Goal: Task Accomplishment & Management: Use online tool/utility

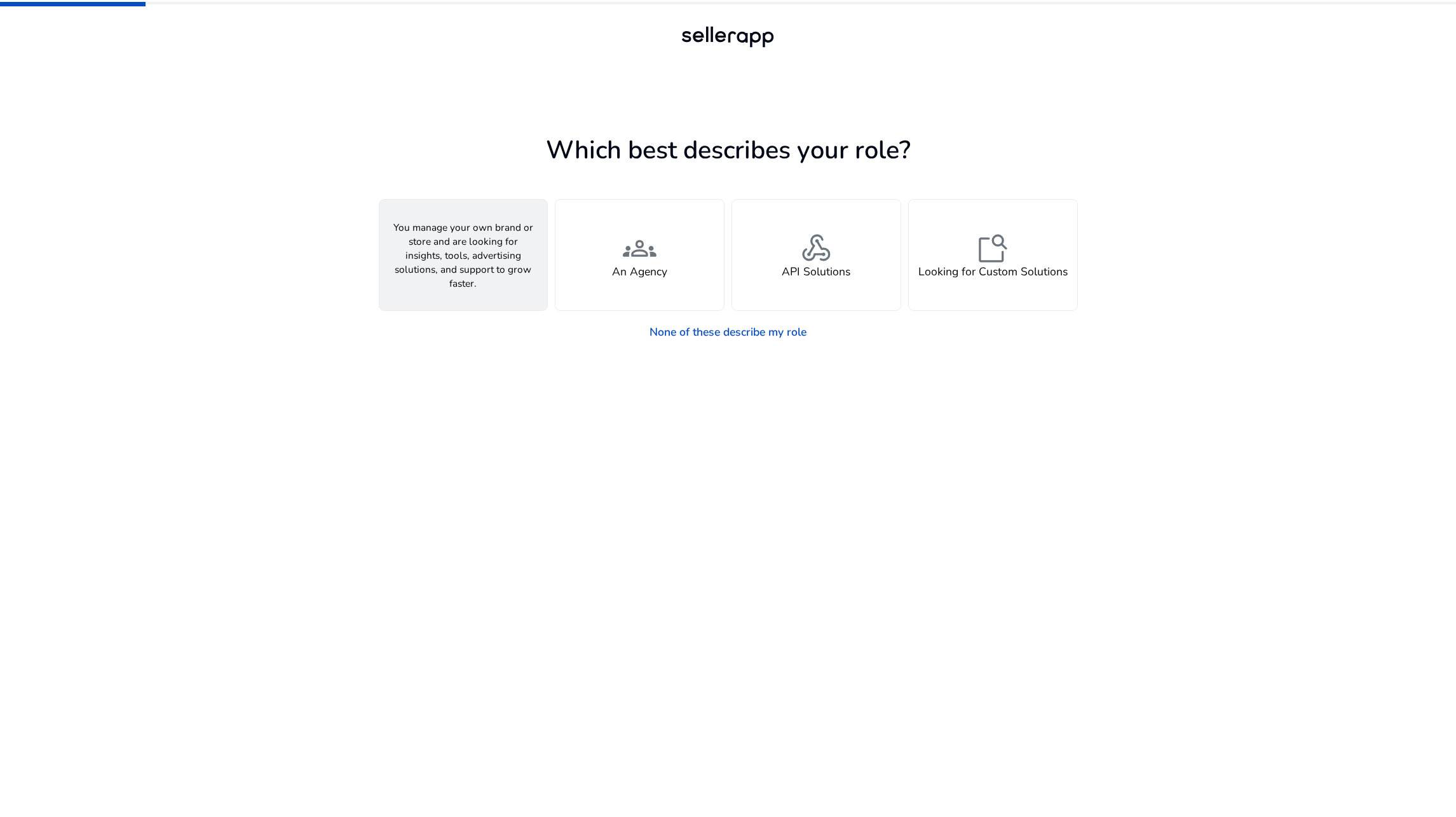
click at [465, 238] on span "person" at bounding box center [462, 248] width 33 height 33
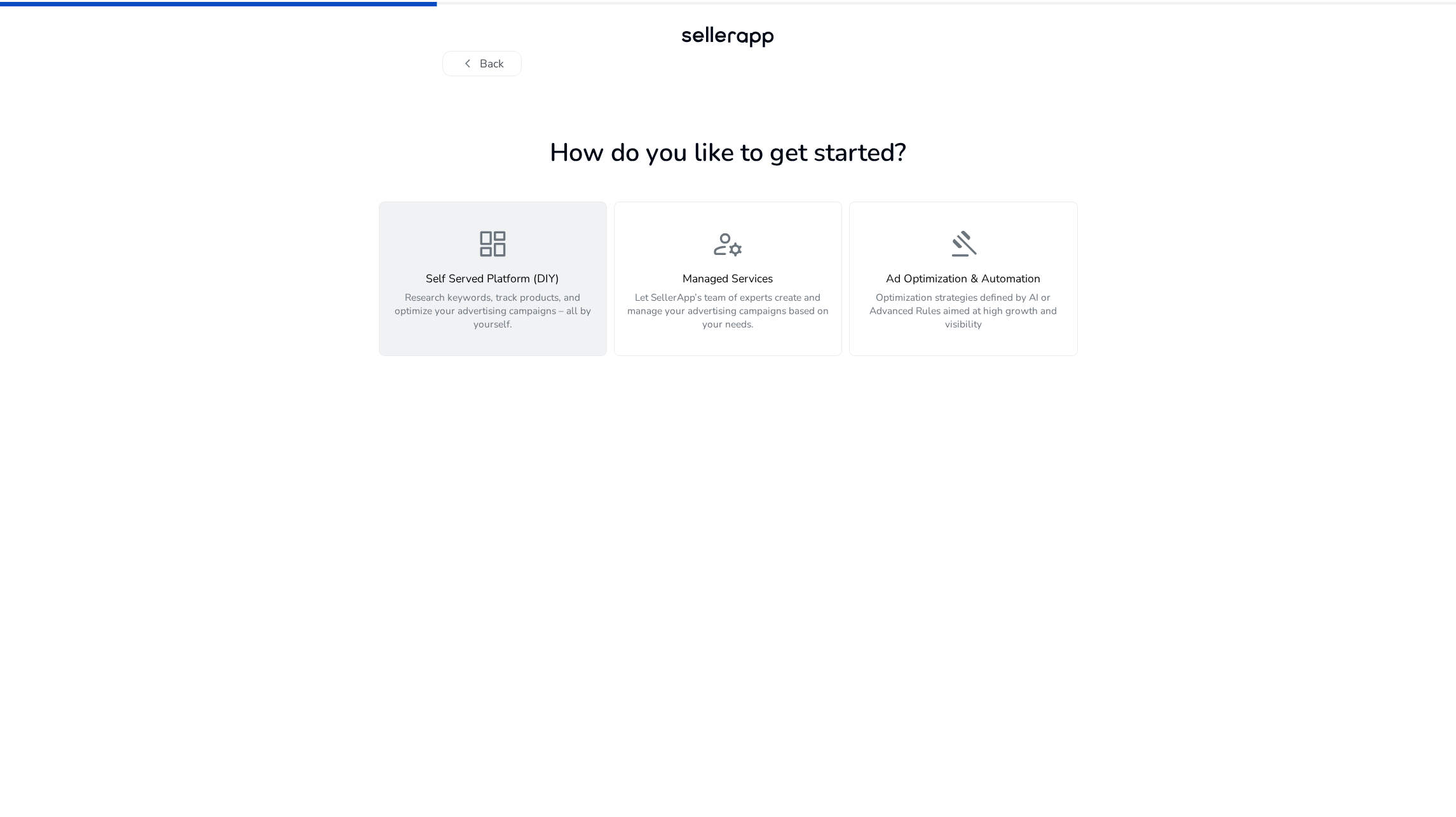
click at [435, 262] on div "dashboard Self Served Platform (DIY) Research keywords, track products, and opt…" at bounding box center [492, 279] width 210 height 103
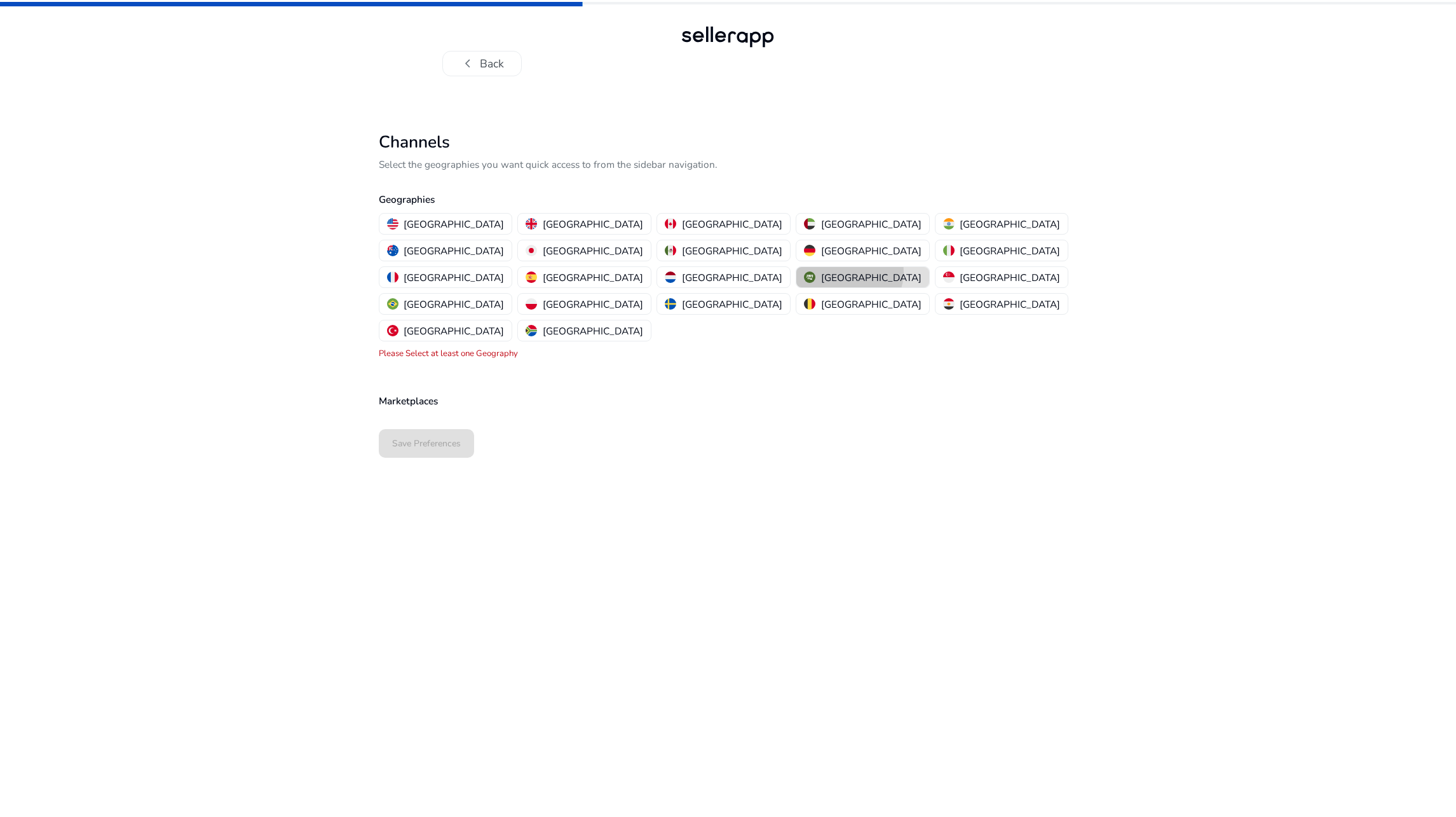
click at [821, 271] on p "[GEOGRAPHIC_DATA]" at bounding box center [871, 277] width 100 height 13
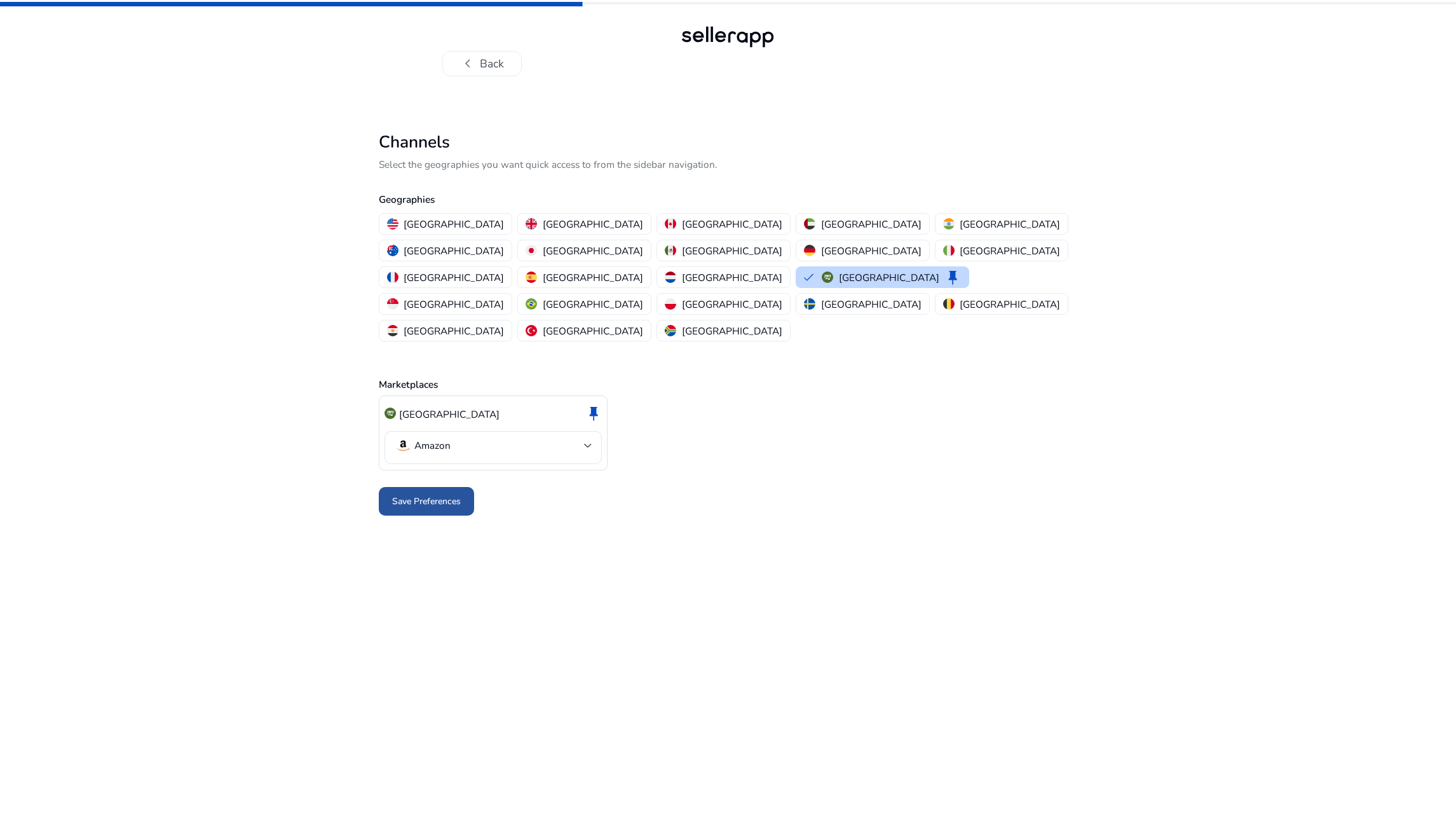
click at [457, 494] on span "Save Preferences" at bounding box center [426, 501] width 68 height 13
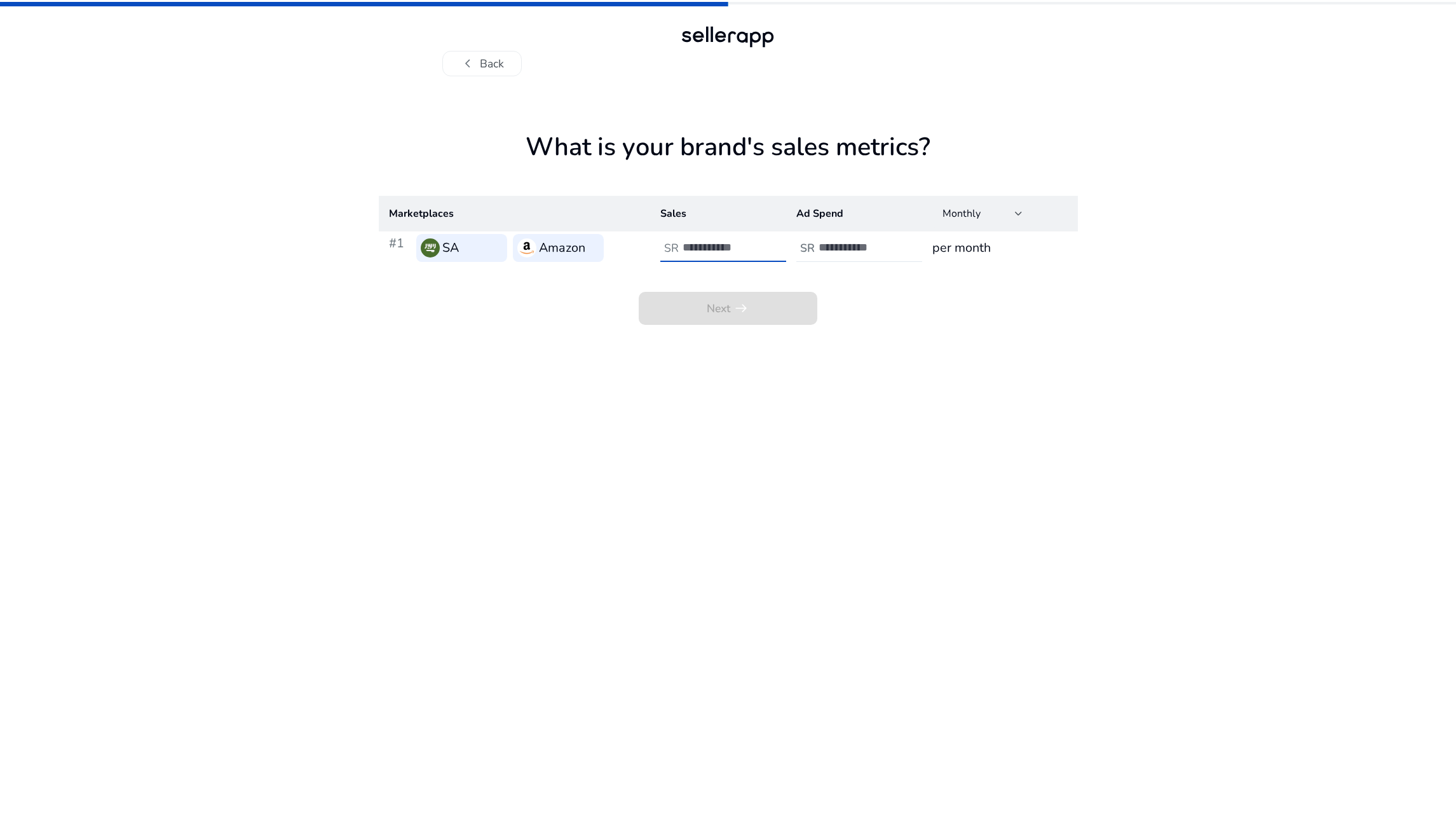
click at [735, 245] on input "number" at bounding box center [725, 247] width 86 height 14
click at [697, 244] on input "number" at bounding box center [725, 247] width 86 height 14
drag, startPoint x: 757, startPoint y: 309, endPoint x: 888, endPoint y: 320, distance: 131.5
click at [826, 320] on div "Next arrow_right_alt" at bounding box center [728, 294] width 699 height 60
click at [700, 247] on input "number" at bounding box center [725, 247] width 86 height 14
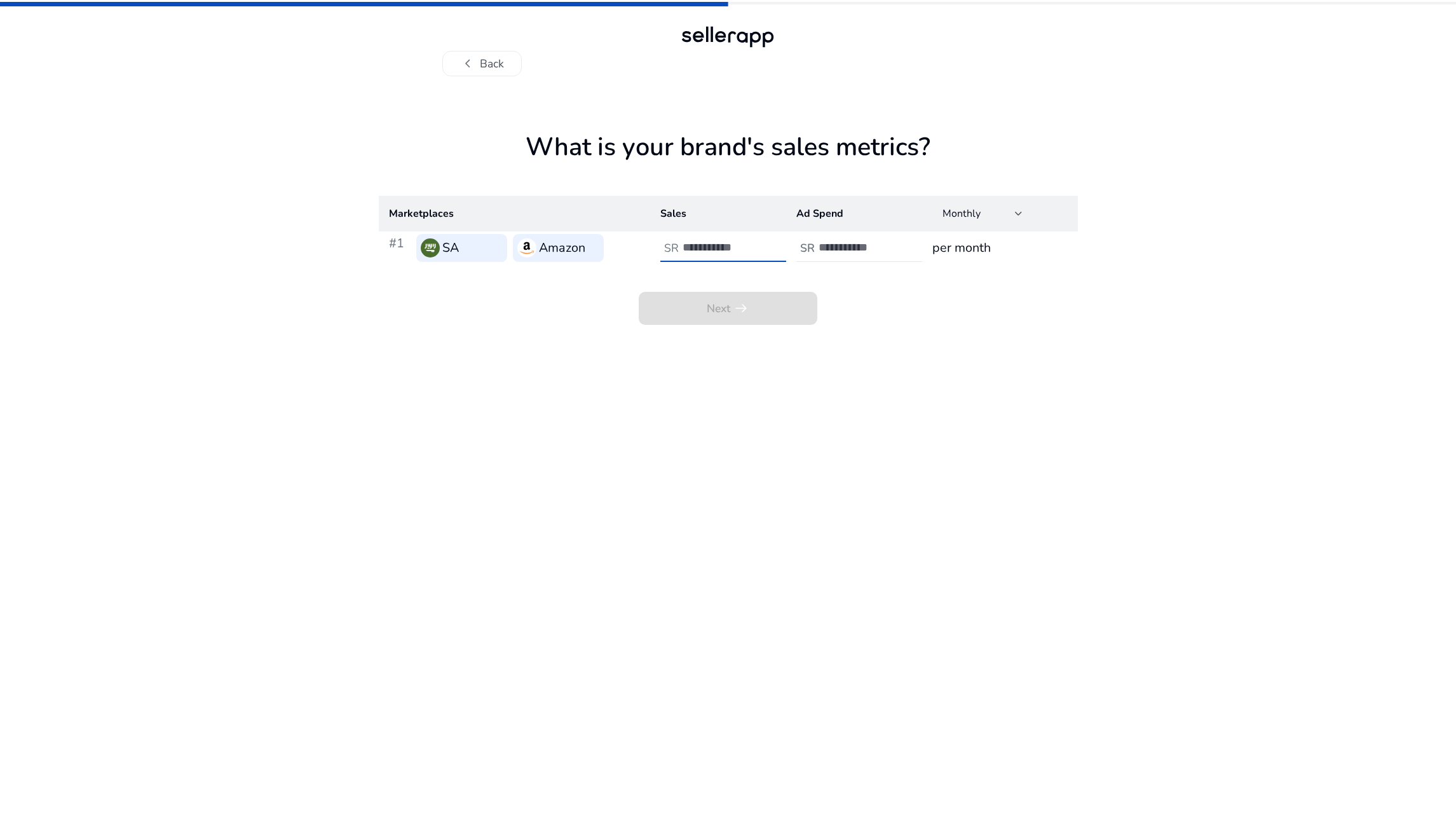
type input "*"
click at [854, 252] on input "*" at bounding box center [861, 247] width 86 height 14
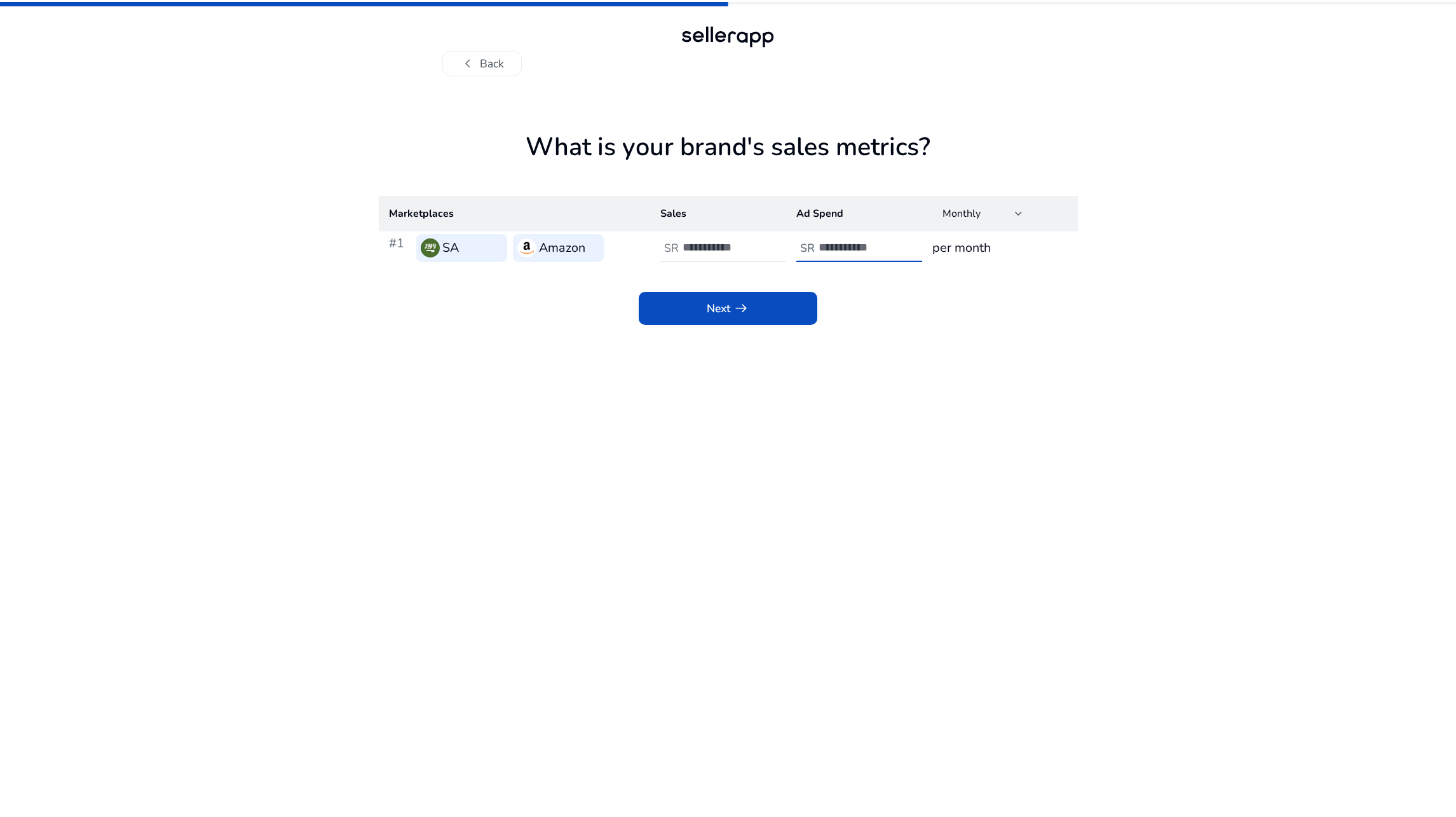
click at [934, 252] on h3 "per month" at bounding box center [999, 248] width 135 height 20
click at [728, 248] on input "*" at bounding box center [725, 247] width 86 height 14
click at [727, 248] on input "*" at bounding box center [725, 247] width 86 height 14
type input "****"
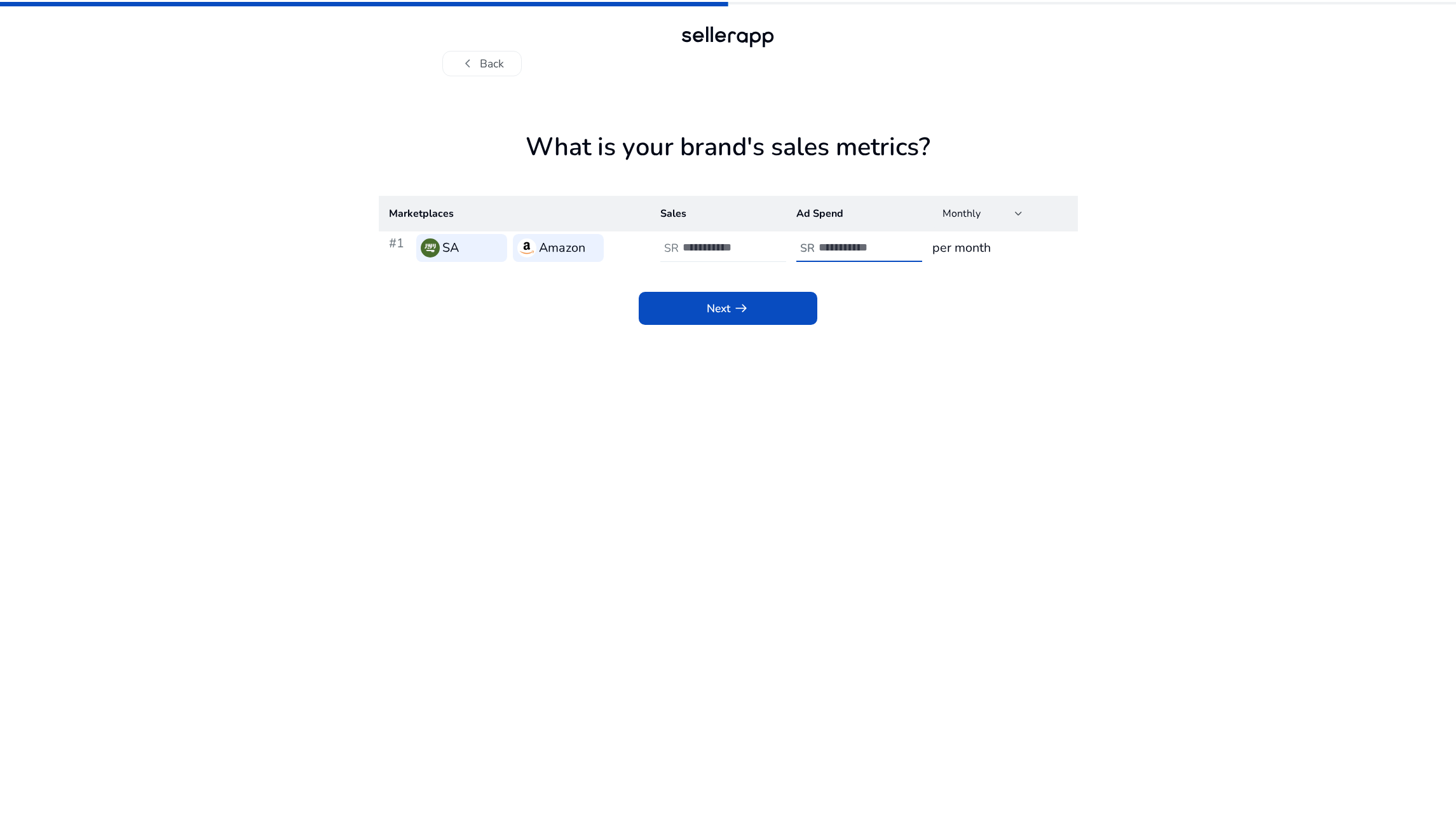
type input "**"
click at [722, 307] on span "Next arrow_right_alt" at bounding box center [728, 308] width 42 height 16
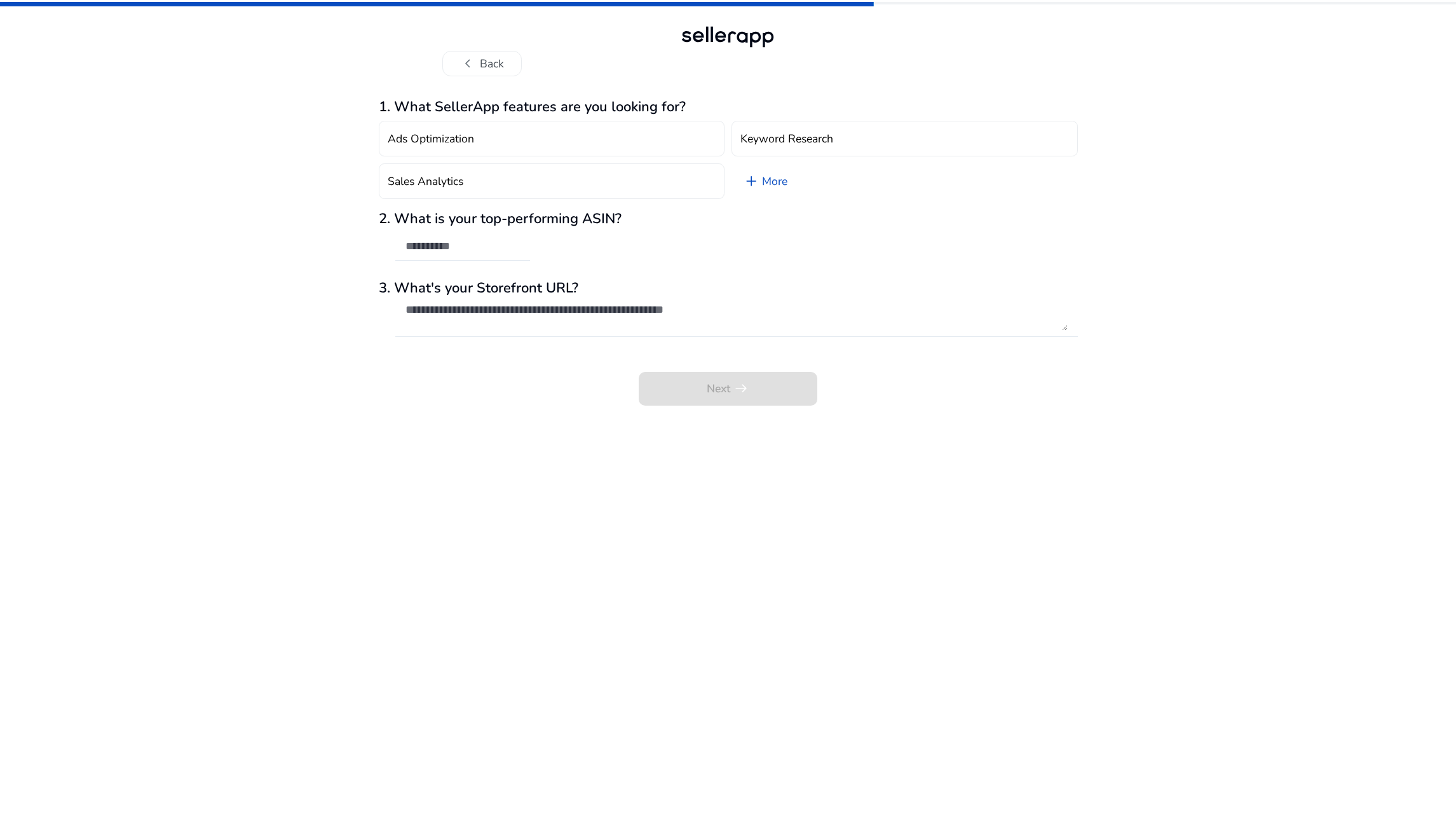
drag, startPoint x: 222, startPoint y: 178, endPoint x: 315, endPoint y: 173, distance: 93.1
click at [315, 173] on div "chevron_left Back 1. What SellerApp features are you looking for? Ads Optimizat…" at bounding box center [728, 408] width 1456 height 817
click at [888, 146] on button "Keyword Research" at bounding box center [904, 139] width 346 height 36
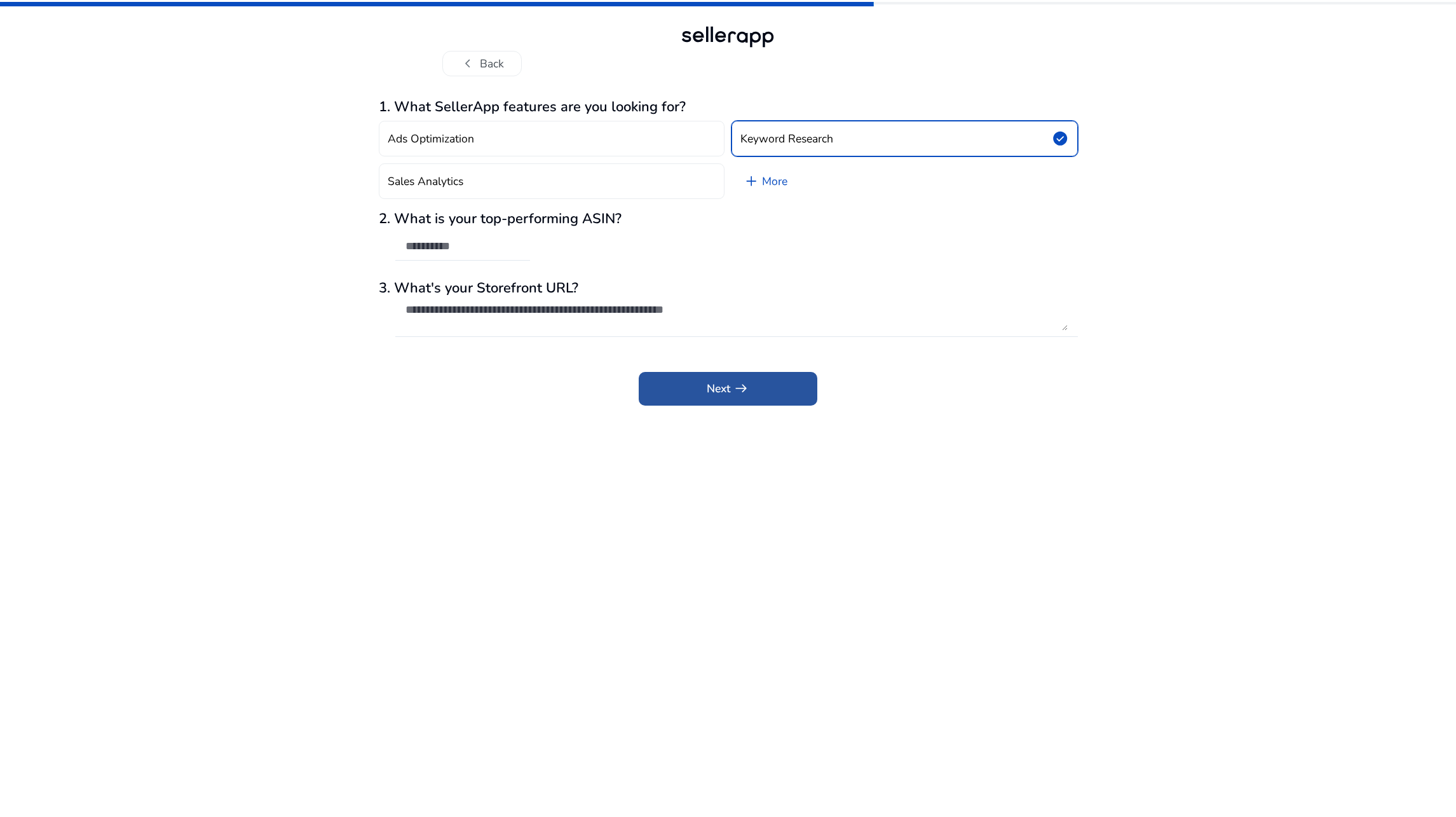
click at [726, 385] on span "Next arrow_right_alt" at bounding box center [728, 388] width 42 height 16
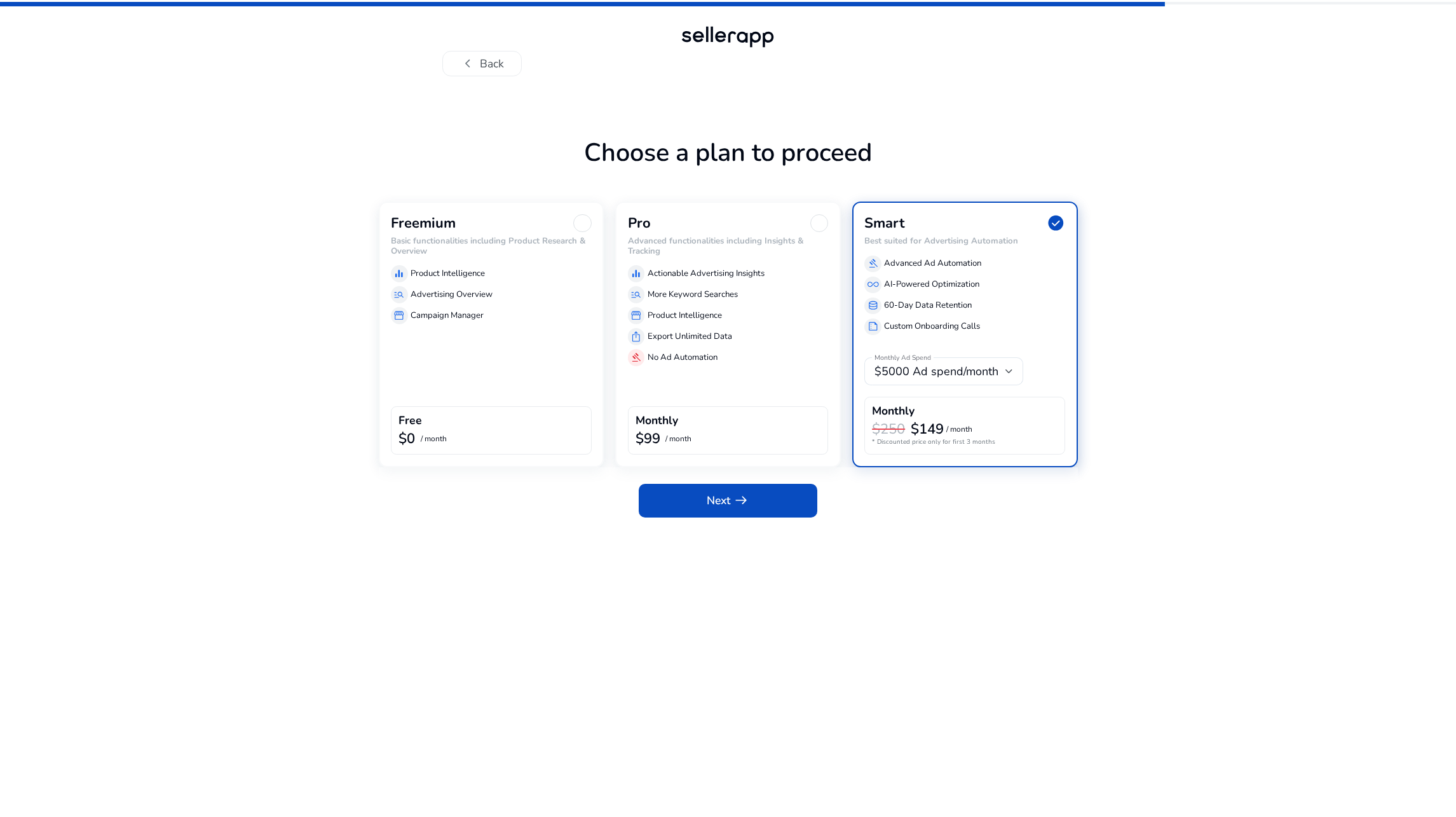
click at [471, 260] on div "equalizer Product Intelligence manage_search Advertising Overview storefront Ca…" at bounding box center [491, 292] width 201 height 64
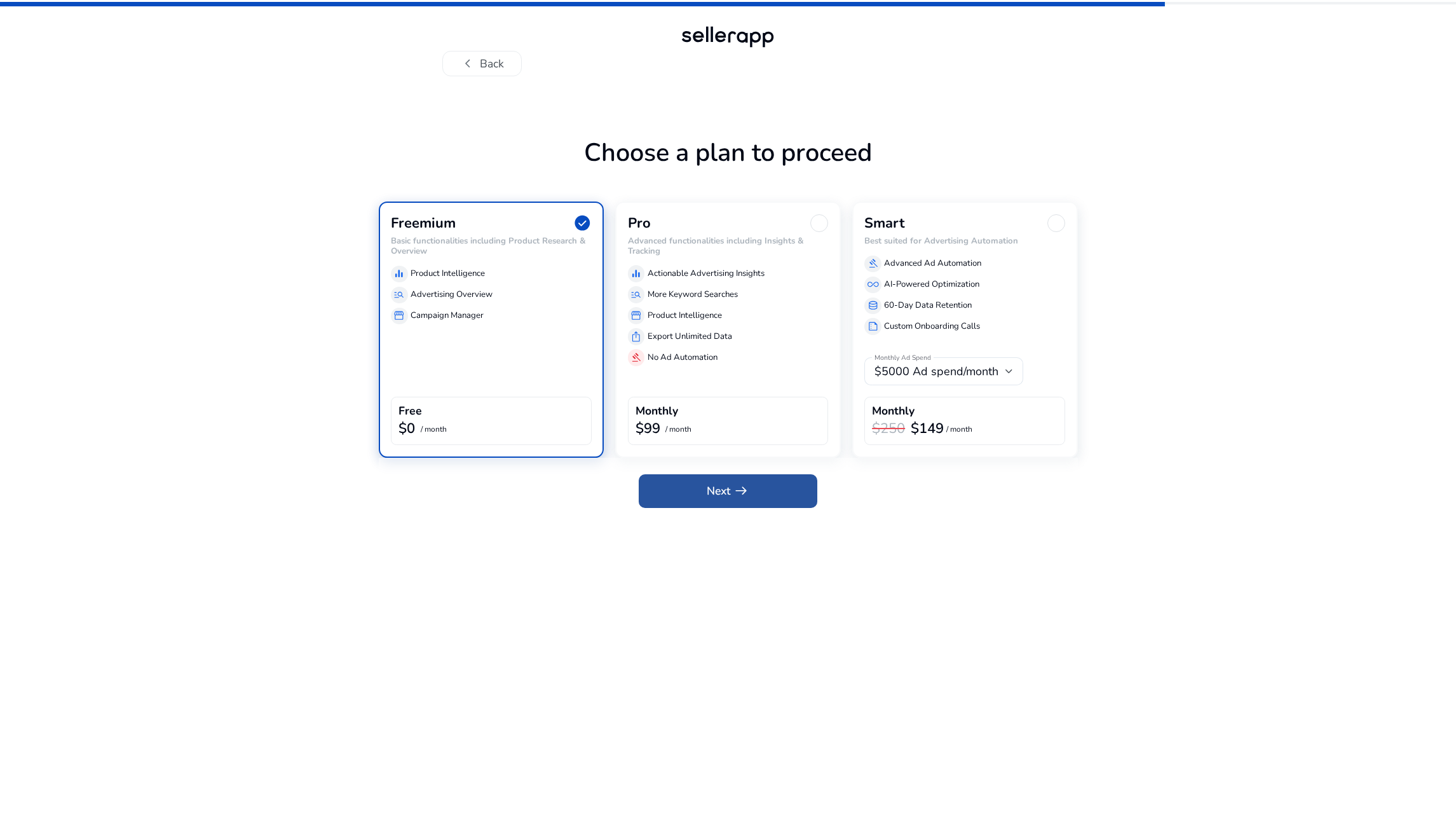
click at [727, 494] on span "Next arrow_right_alt" at bounding box center [728, 491] width 42 height 16
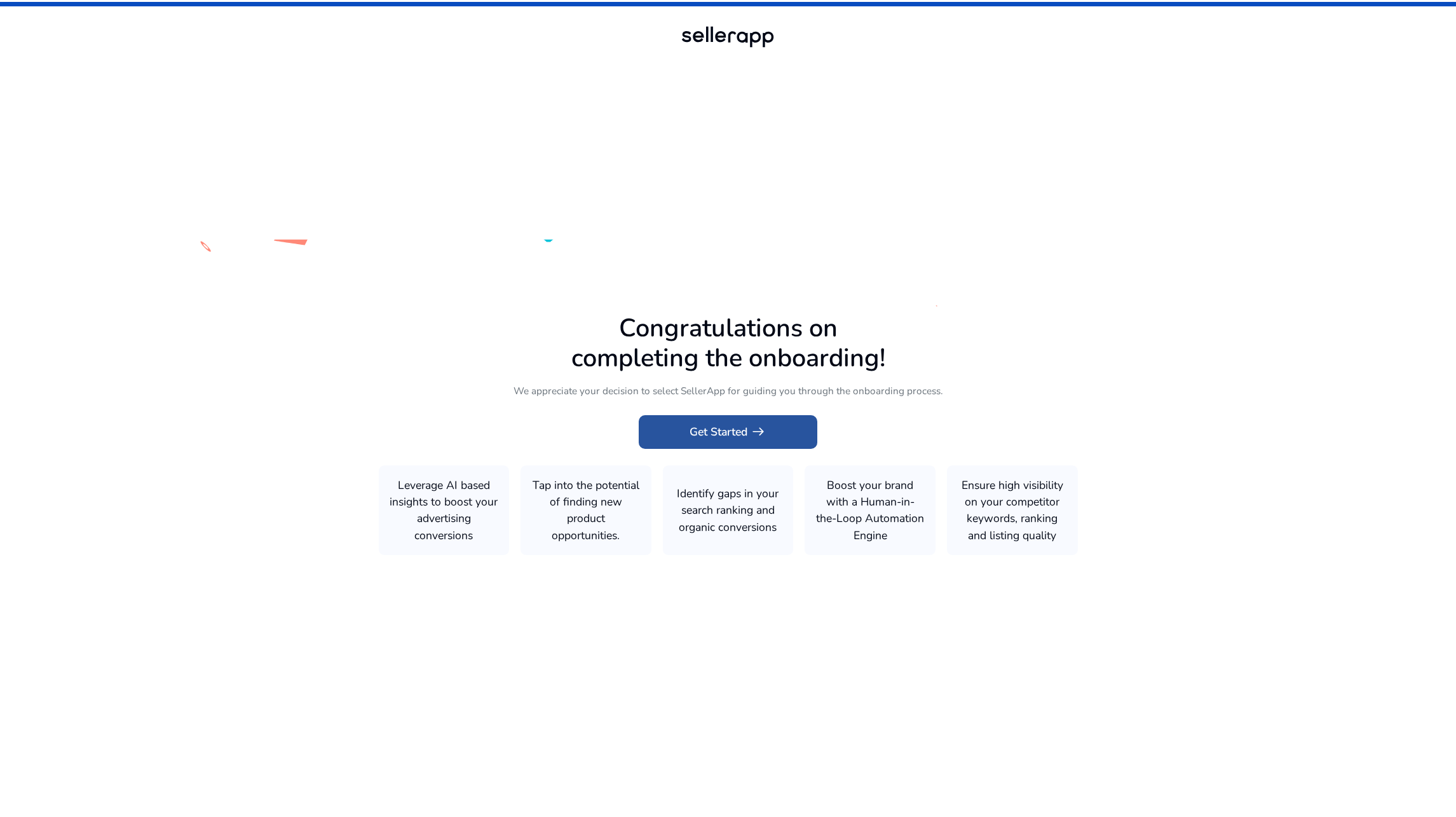
click at [720, 431] on span "Get Started arrow_right_alt" at bounding box center [728, 431] width 77 height 16
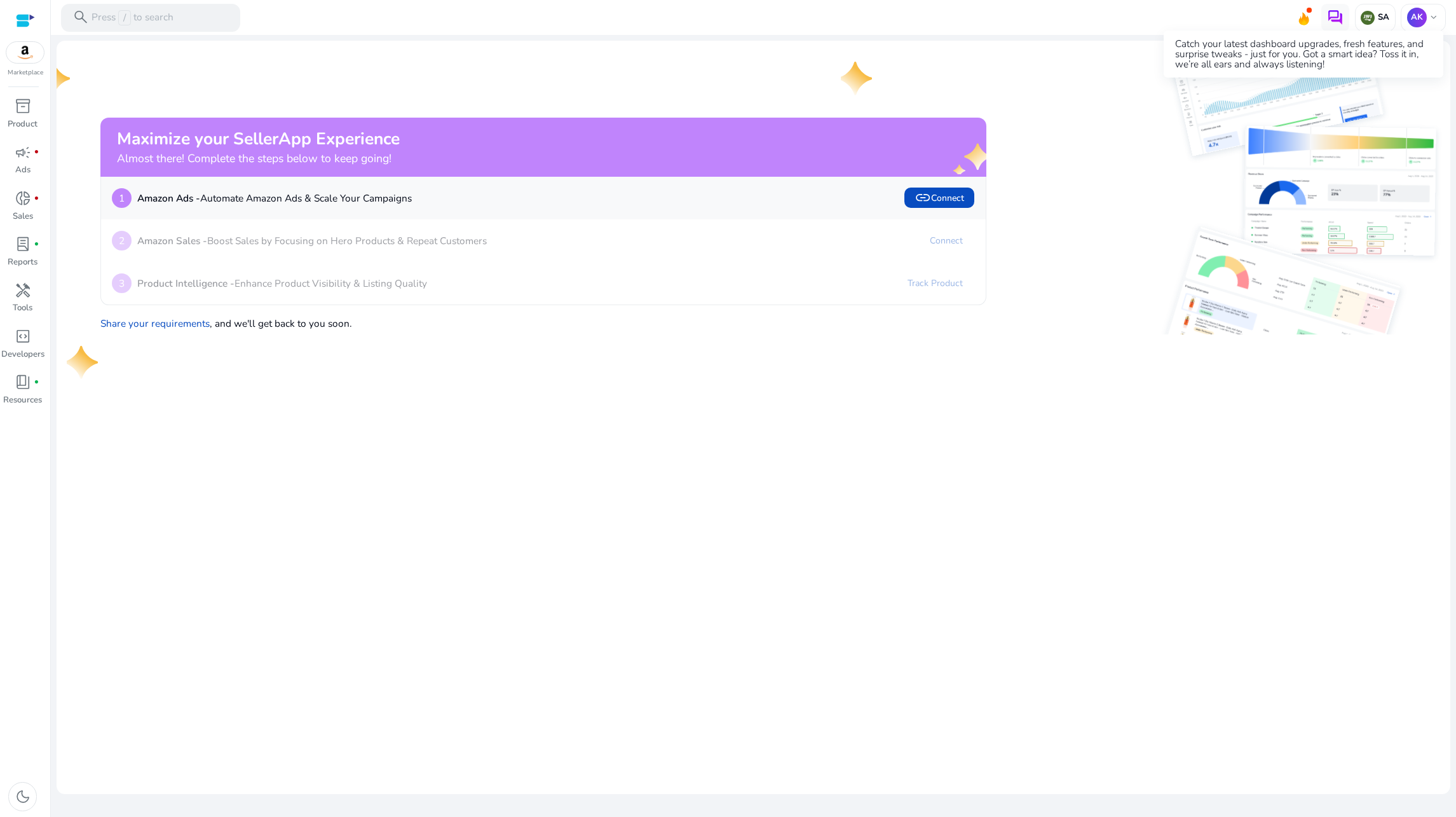
click at [1304, 19] on icon at bounding box center [1303, 19] width 10 height 13
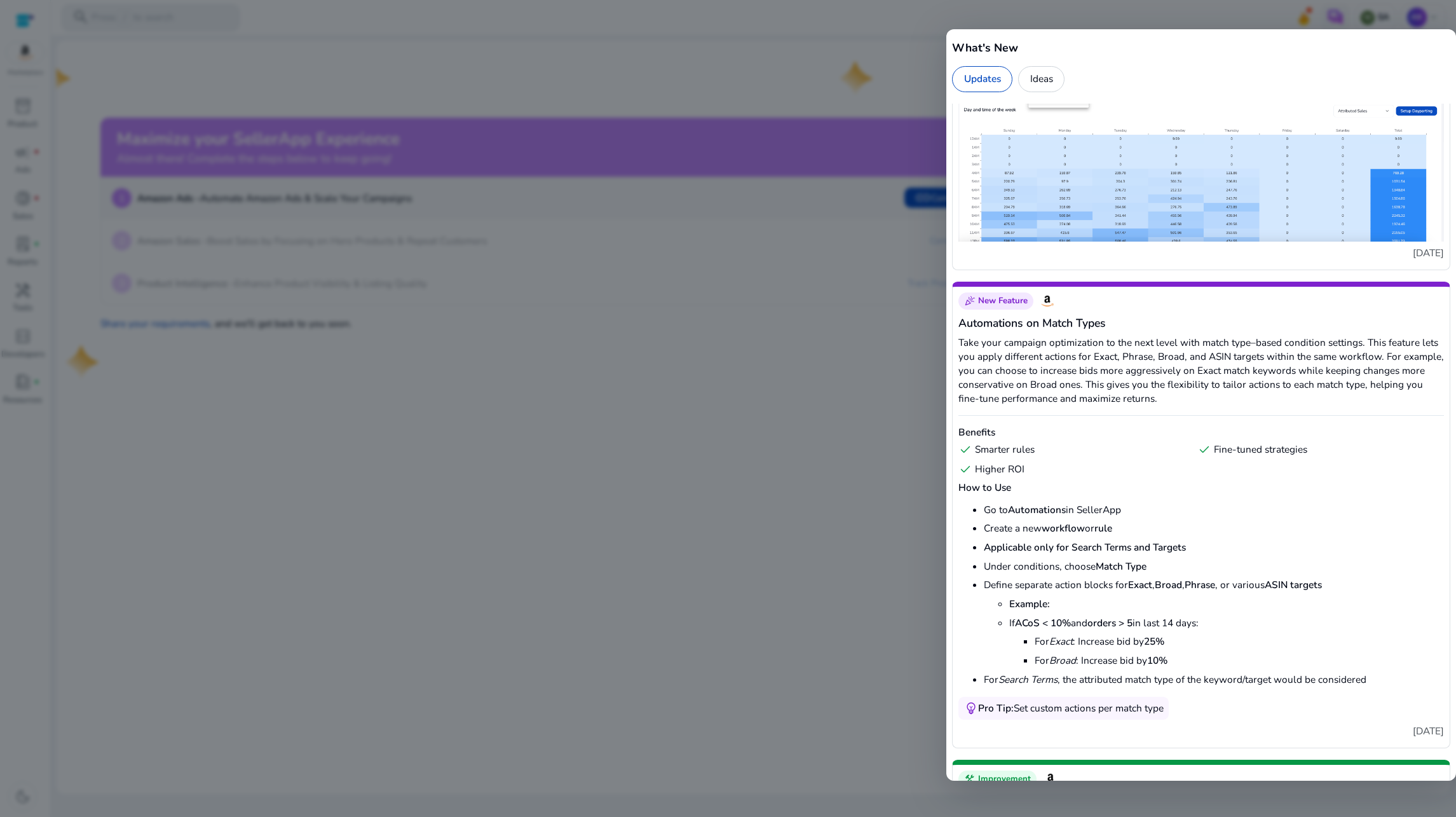
scroll to position [2097, 0]
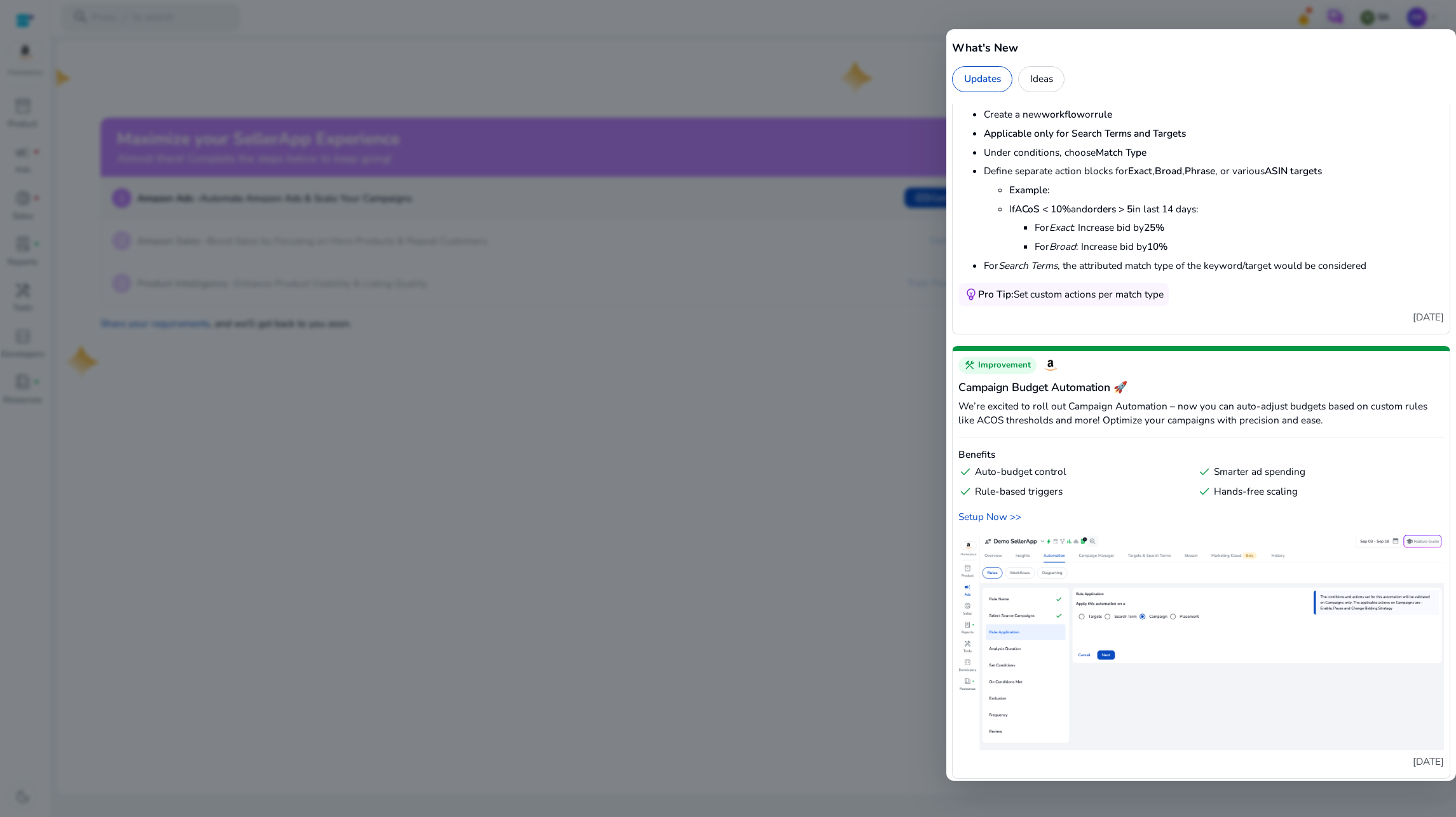
click at [639, 391] on div at bounding box center [728, 408] width 1456 height 817
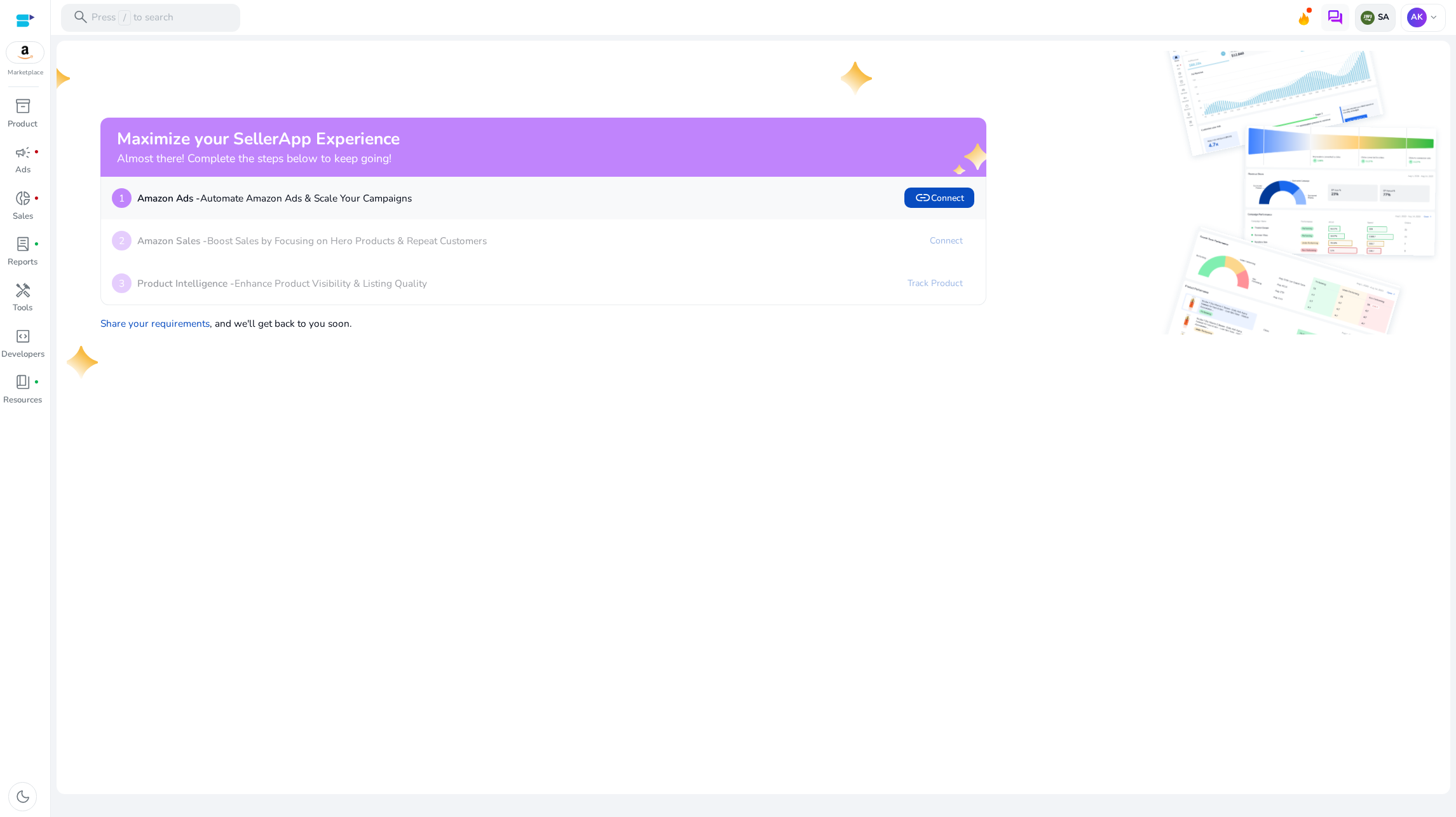
click at [1379, 26] on div "SA" at bounding box center [1375, 18] width 41 height 28
click at [1423, 27] on div at bounding box center [728, 408] width 1456 height 817
click at [1431, 18] on span "keyboard_arrow_down" at bounding box center [1433, 18] width 11 height 11
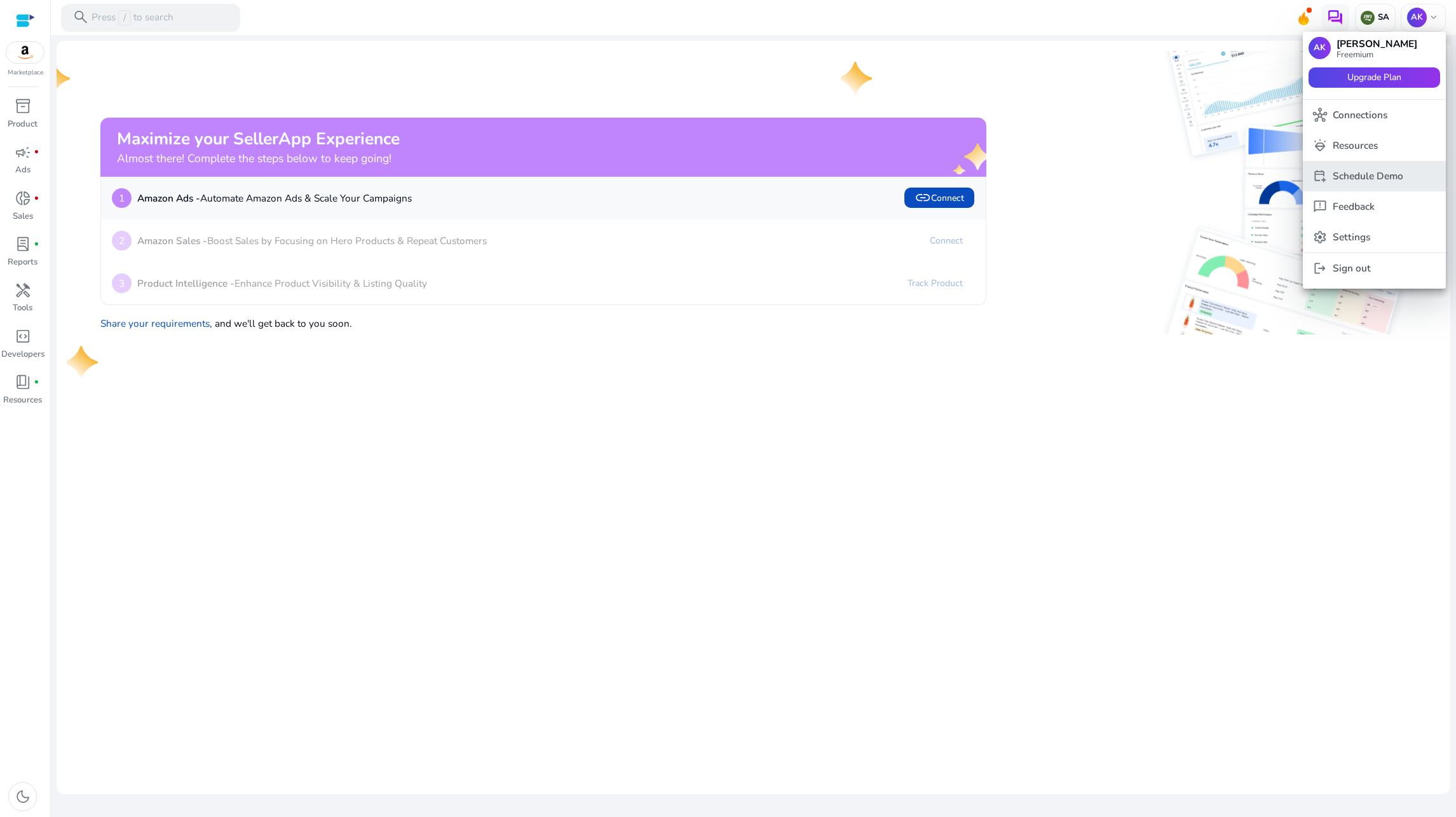
click at [1372, 177] on p "Schedule Demo" at bounding box center [1367, 175] width 71 height 14
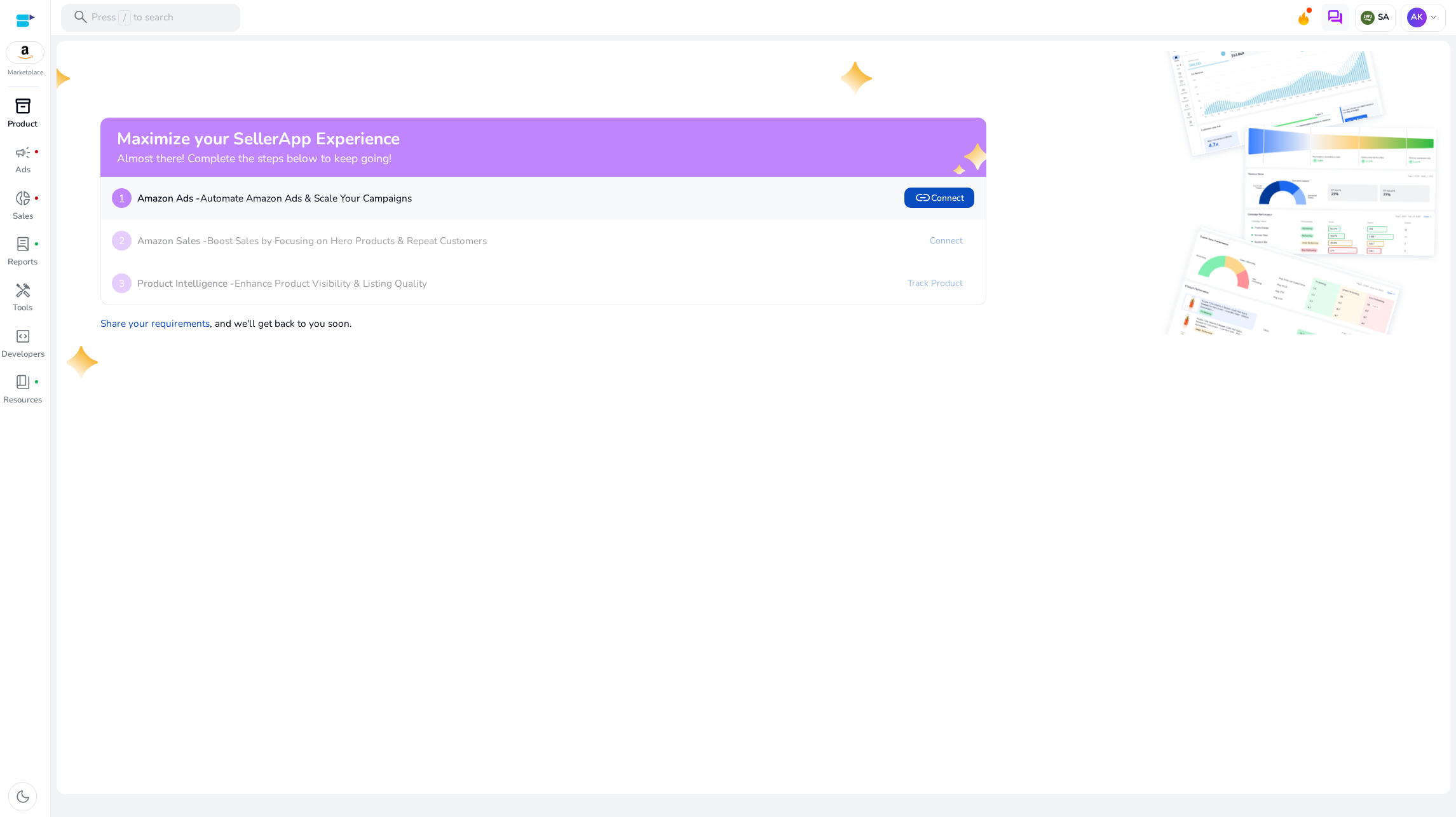
click at [11, 119] on p "Product" at bounding box center [22, 125] width 30 height 13
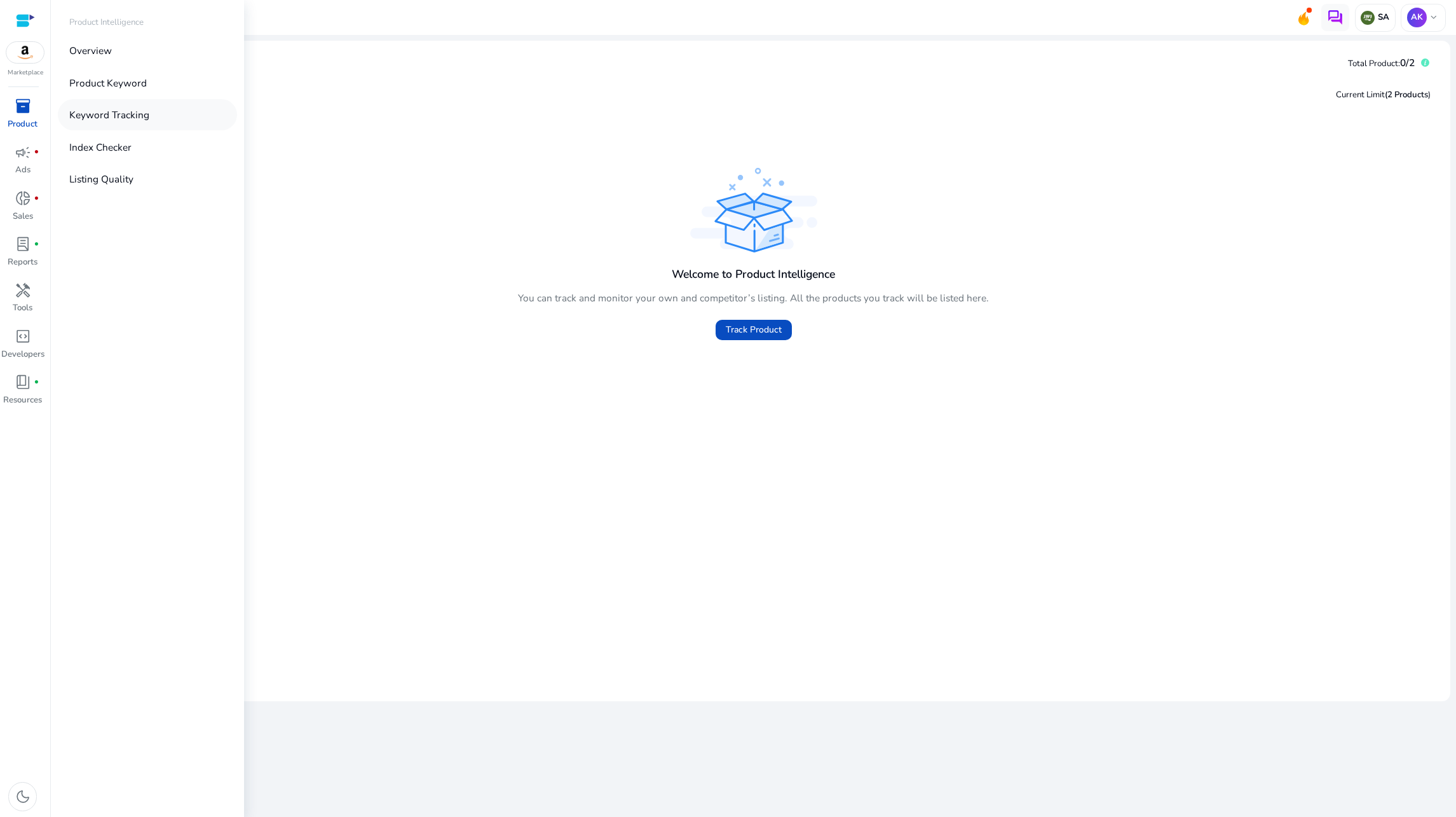
click at [144, 122] on link "Keyword Tracking" at bounding box center [148, 115] width 179 height 31
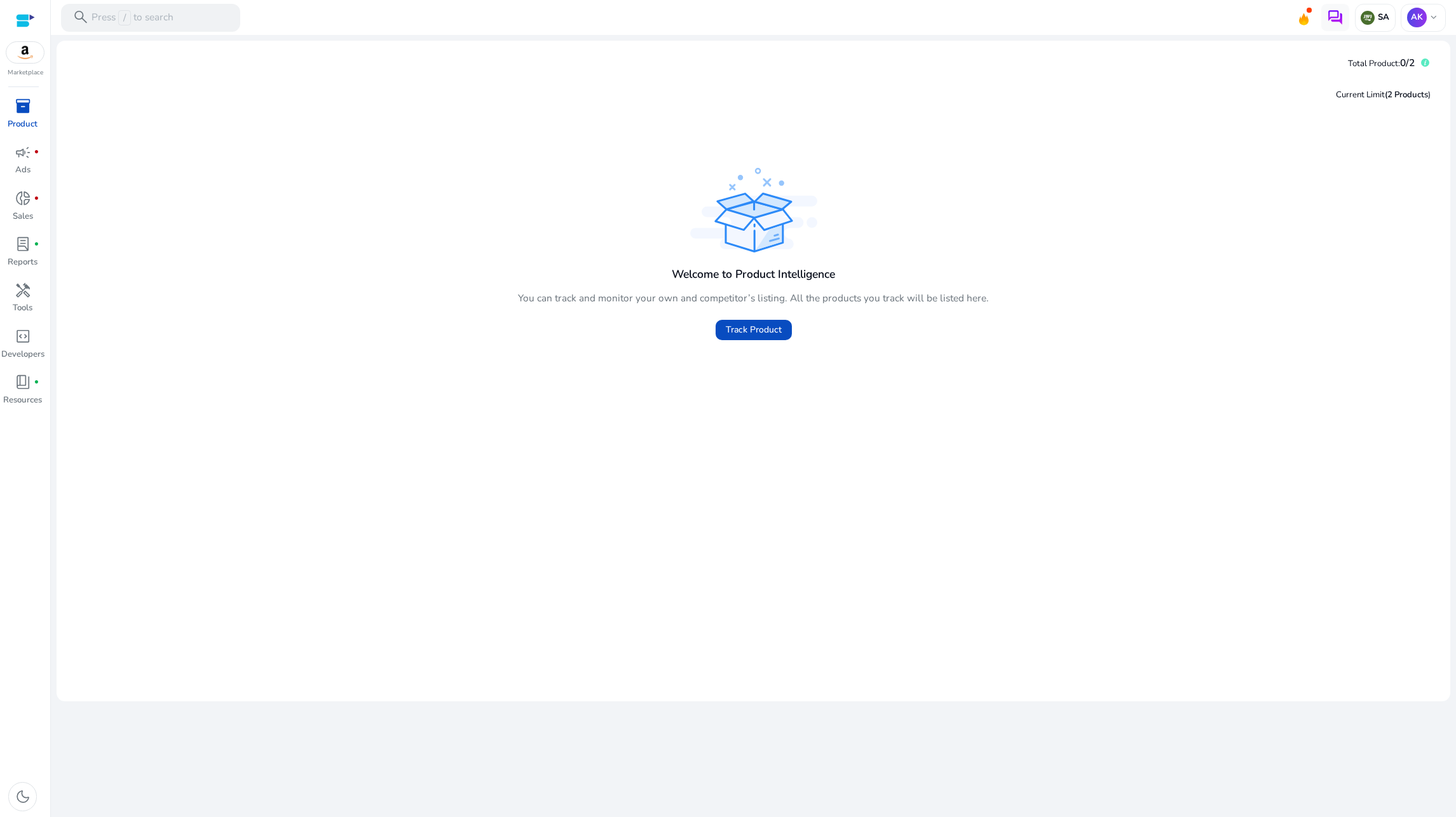
click at [36, 114] on div "inventory_2" at bounding box center [23, 106] width 39 height 22
click at [29, 114] on span "inventory_2" at bounding box center [23, 106] width 16 height 16
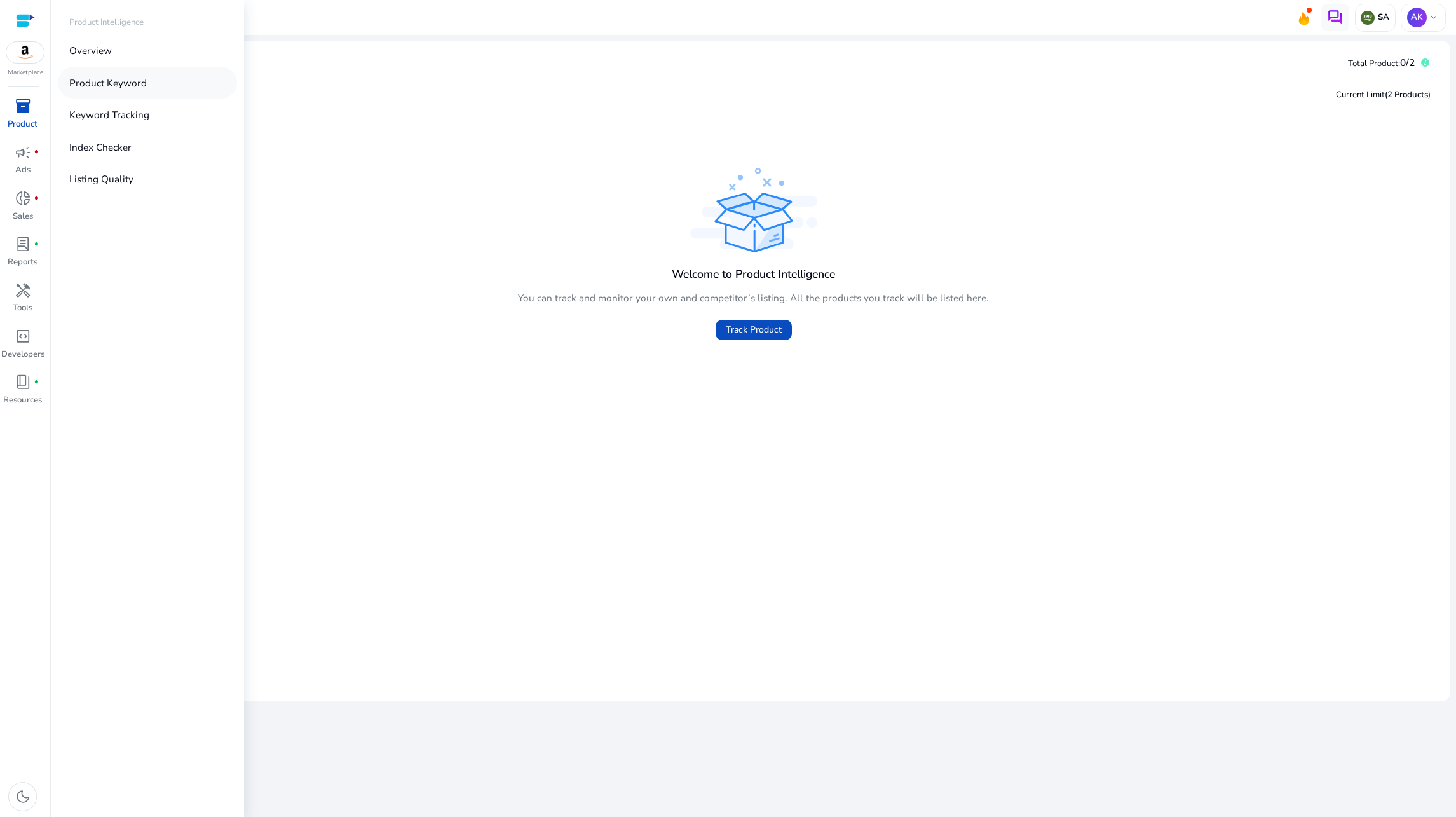
click at [148, 86] on link "Product Keyword" at bounding box center [148, 82] width 179 height 31
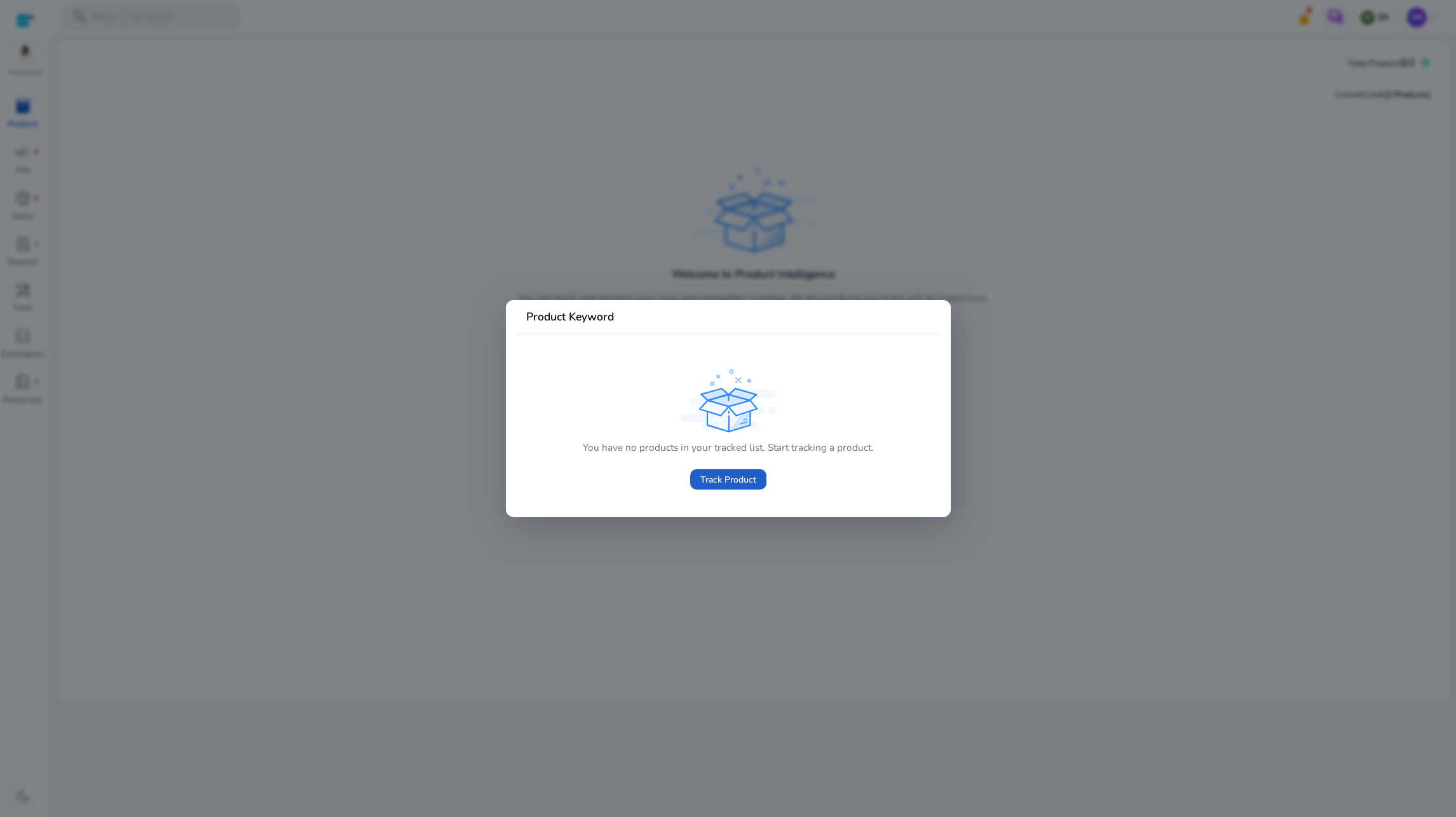
drag, startPoint x: 738, startPoint y: 483, endPoint x: 724, endPoint y: 532, distance: 51.0
click at [724, 532] on div "Product Keyword You have no products in your tracked list. Start tracking a pro…" at bounding box center [728, 408] width 1456 height 817
click at [721, 533] on div at bounding box center [728, 408] width 1456 height 817
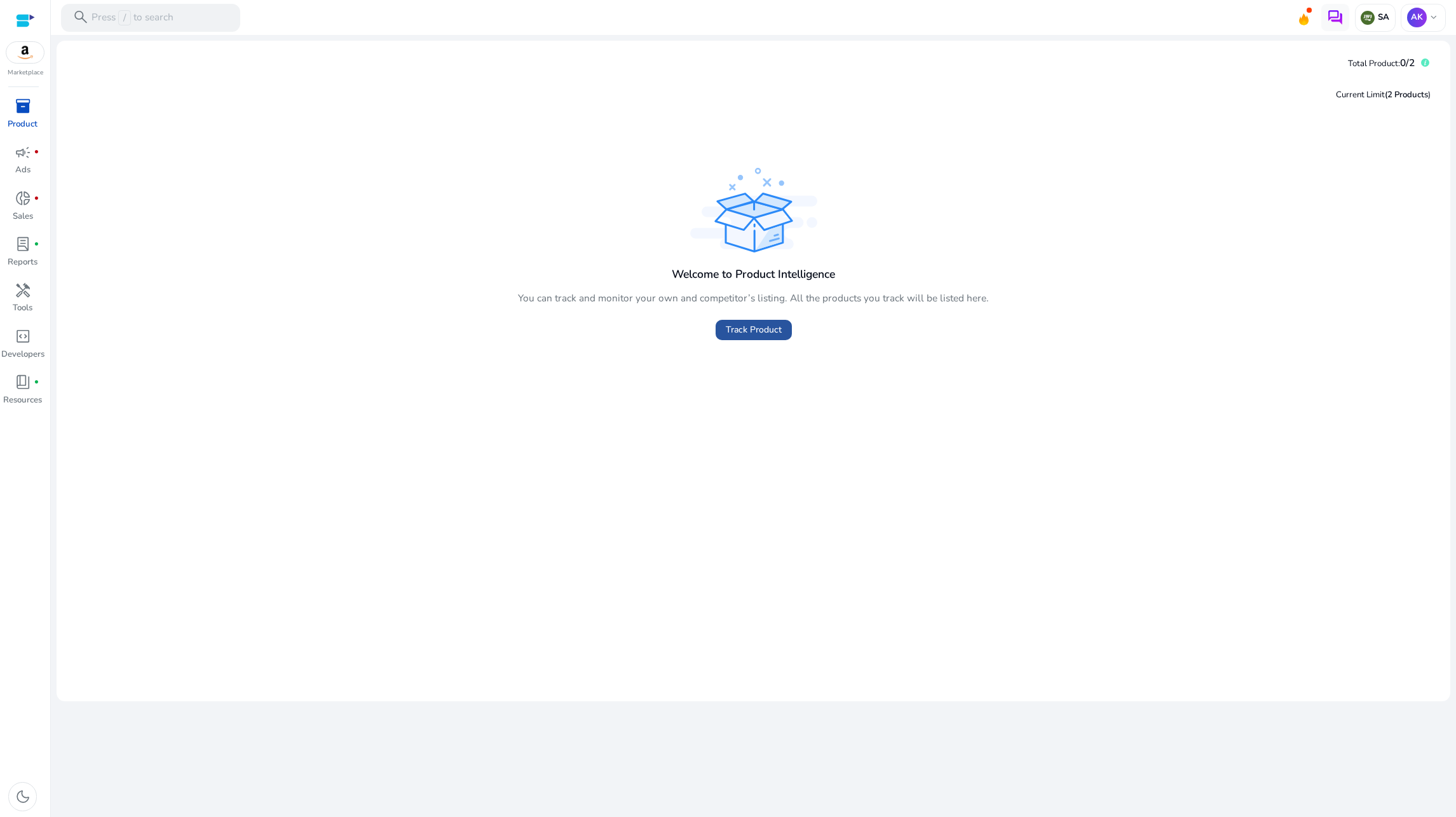
click at [743, 339] on span at bounding box center [754, 329] width 77 height 30
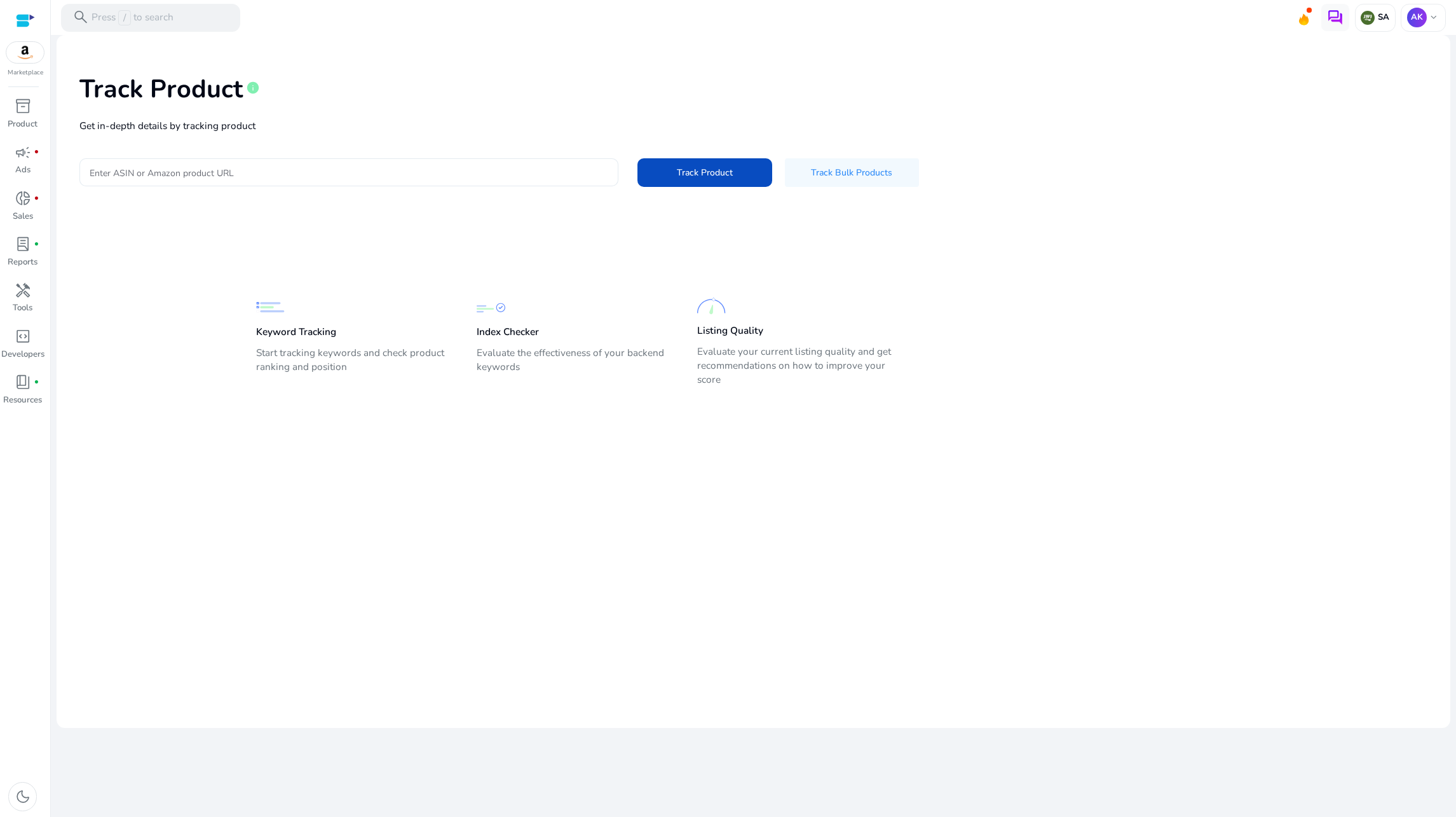
click at [440, 133] on p "Get in-depth details by tracking product" at bounding box center [752, 126] width 1348 height 15
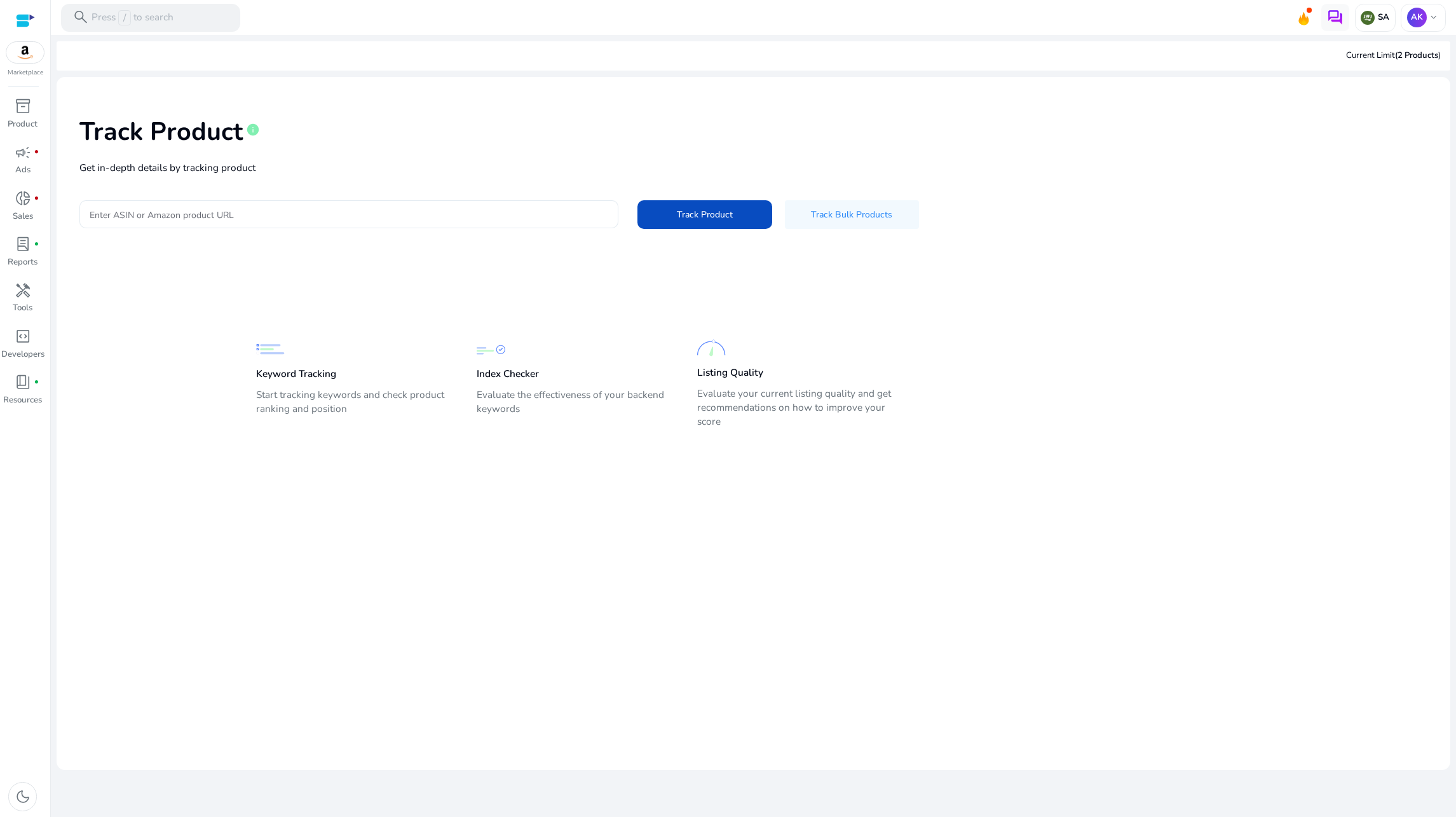
click at [413, 218] on input "Enter ASIN or Amazon product URL" at bounding box center [349, 214] width 519 height 14
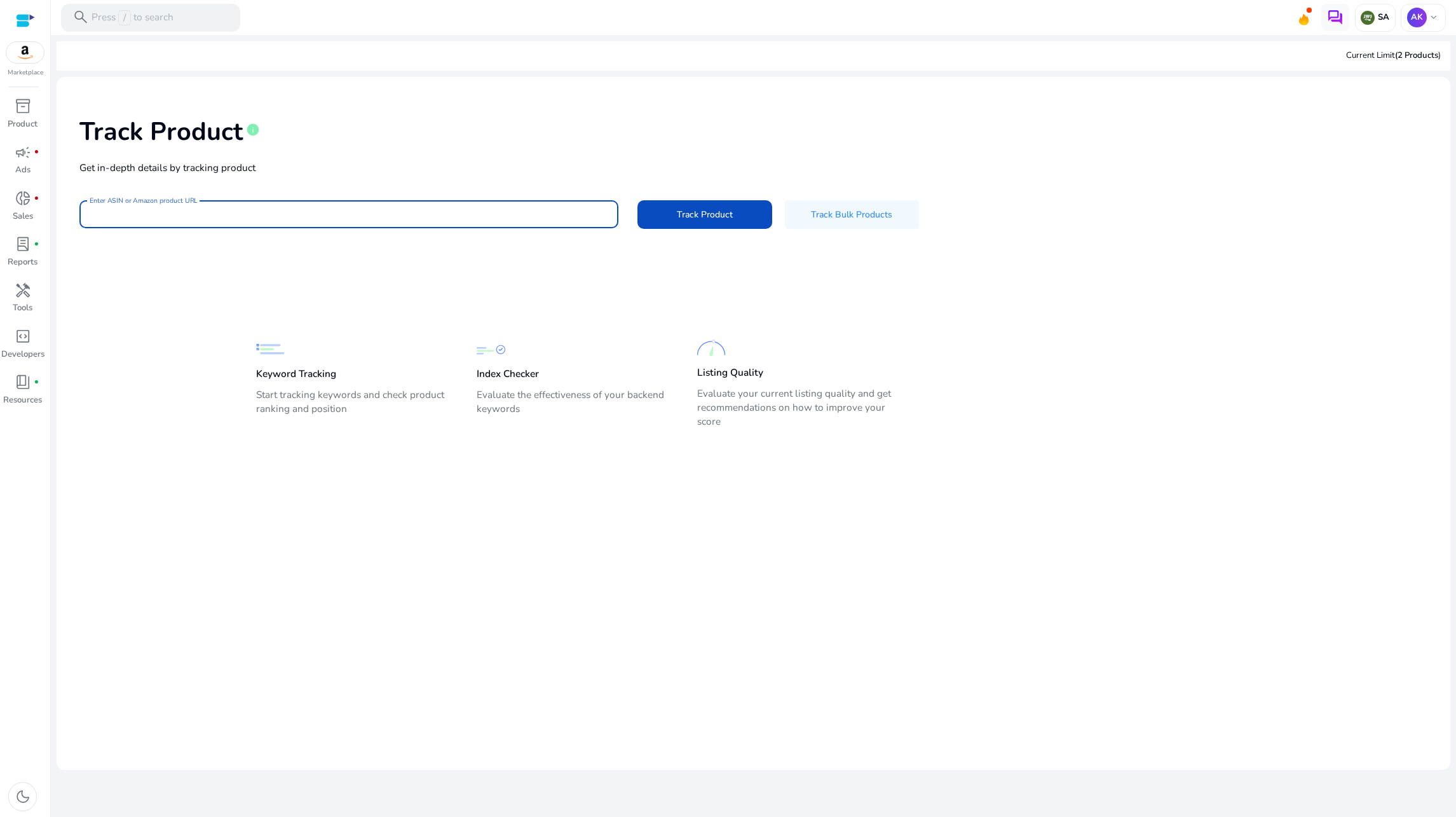
paste input "**********"
type input "**********"
click at [699, 245] on div "**********" at bounding box center [753, 170] width 1373 height 167
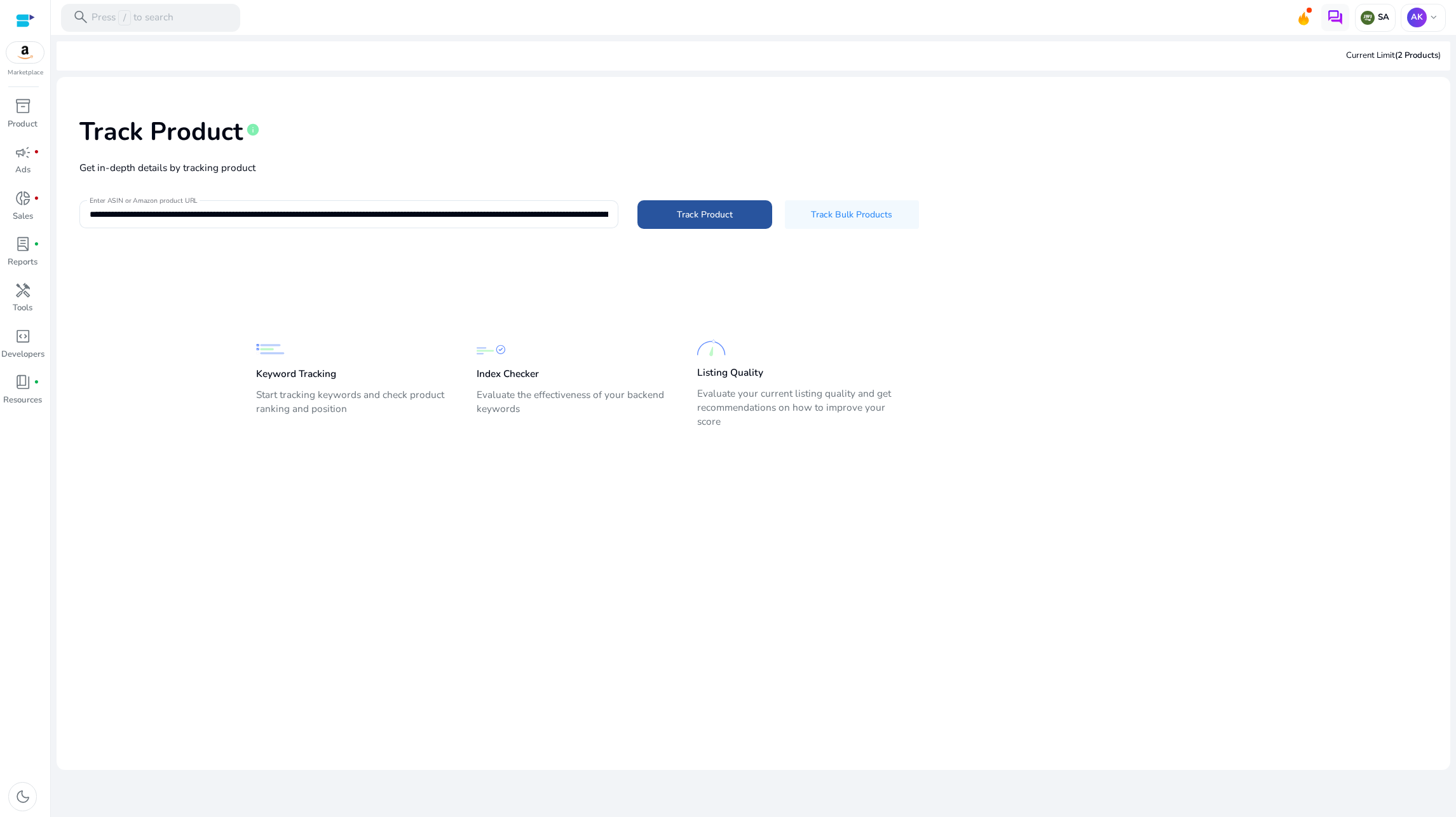
click at [710, 209] on span "Track Product" at bounding box center [704, 214] width 56 height 13
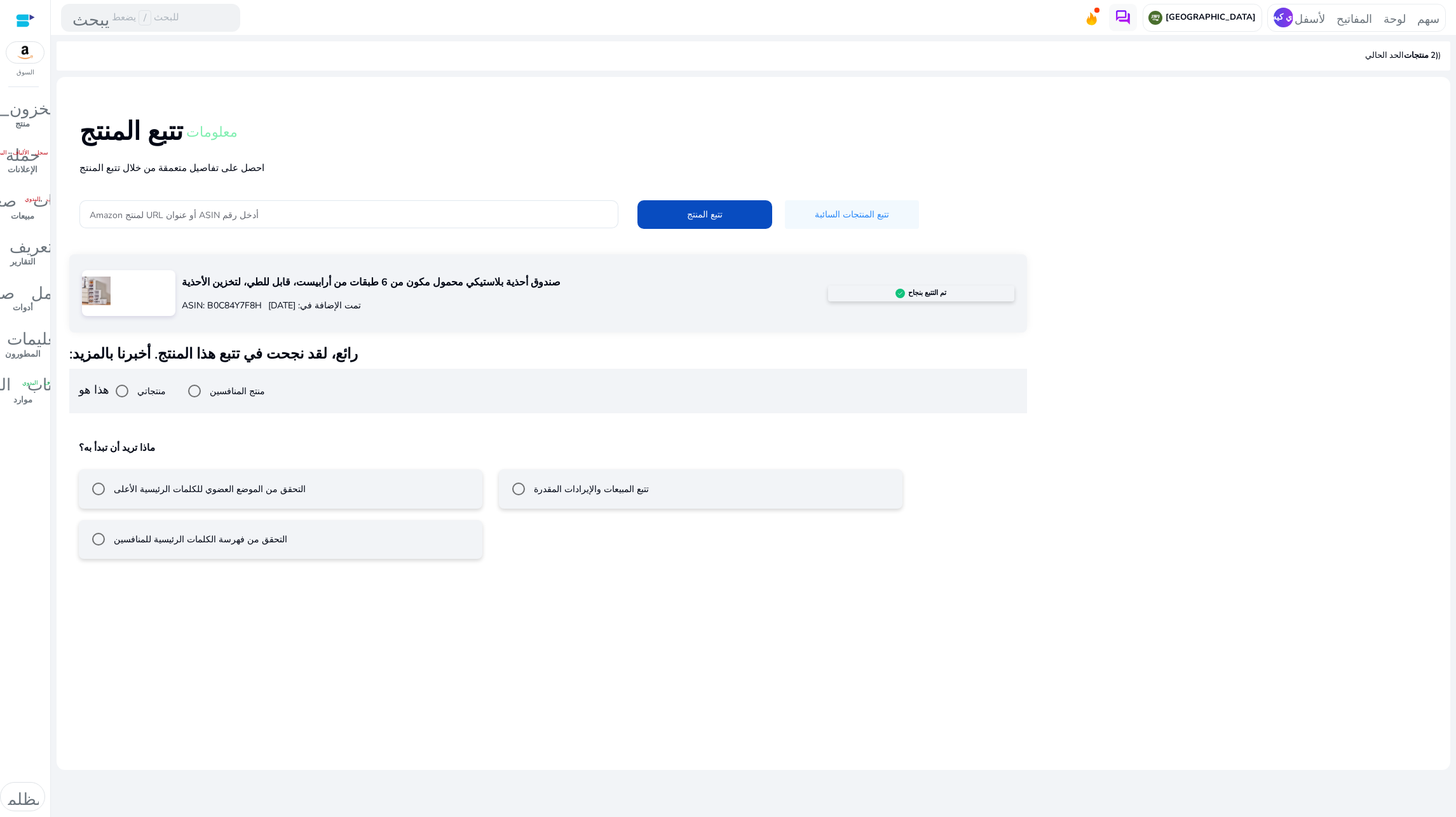
click at [569, 503] on mat-radio-button "تتبع المبيعات والإيرادات المقدرة" at bounding box center [700, 488] width 404 height 39
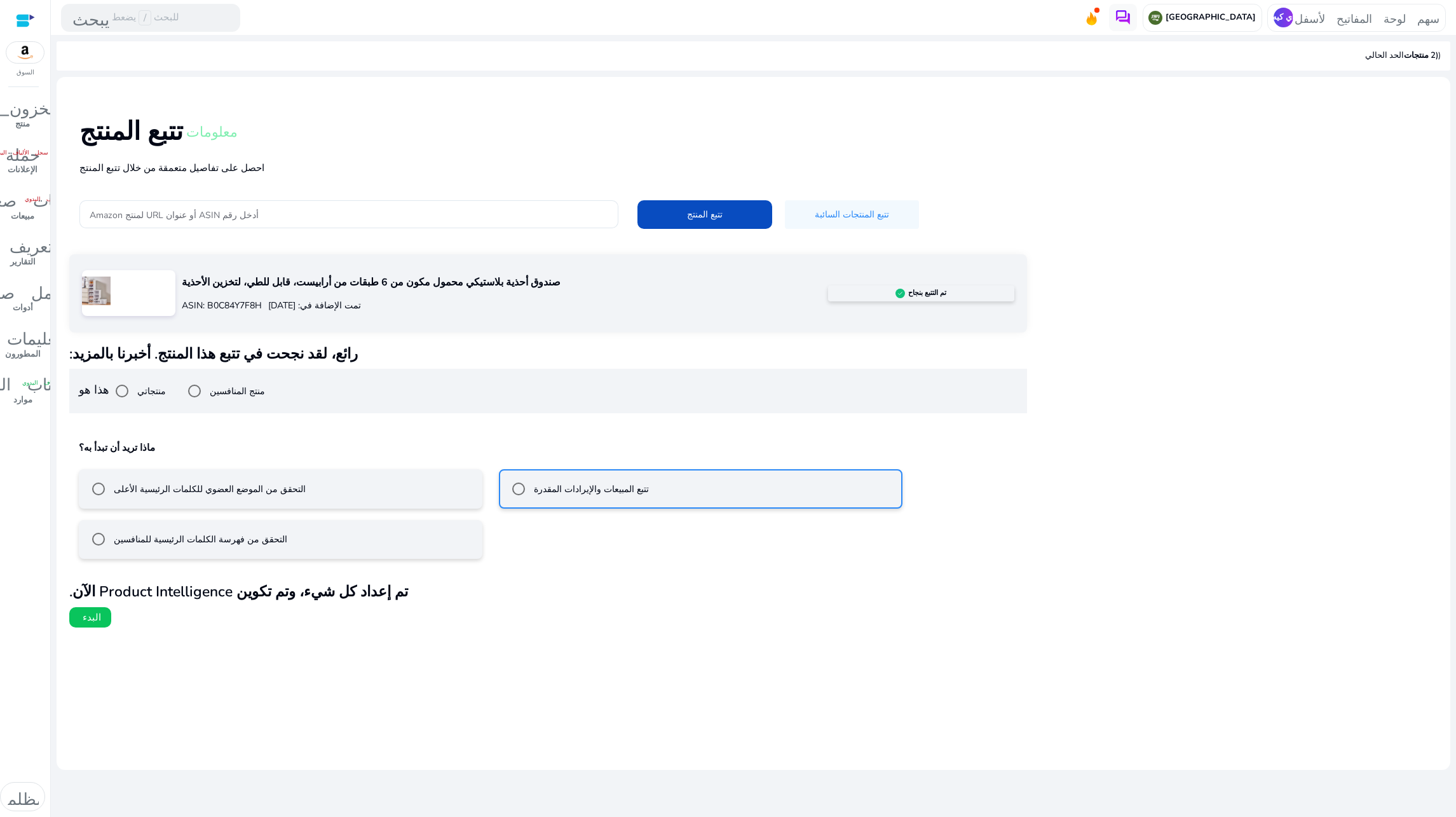
click at [206, 488] on font "التحقق من الموضع العضوي للكلمات الرئيسية الأعلى" at bounding box center [210, 488] width 192 height 12
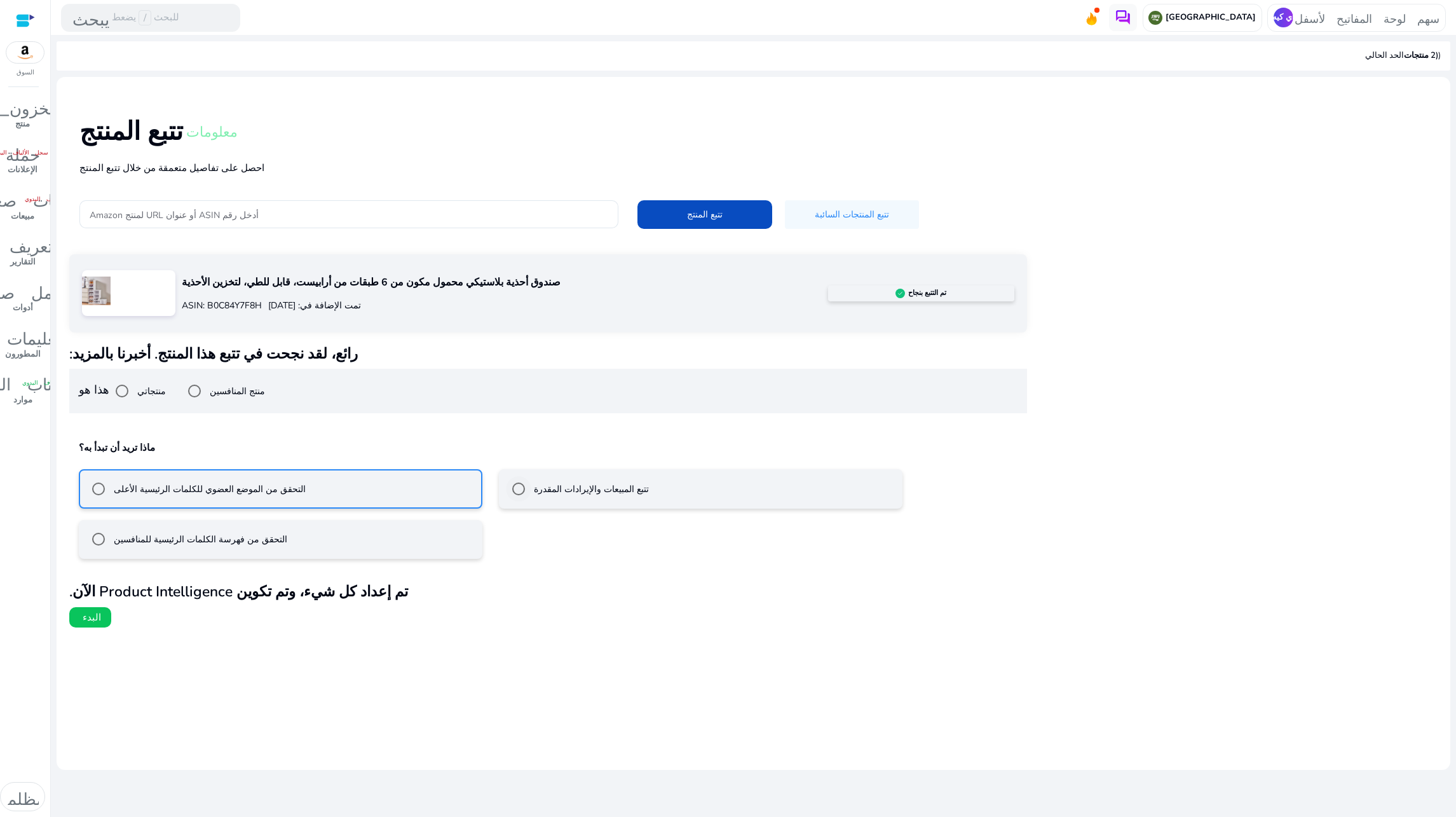
click at [594, 492] on font "تتبع المبيعات والإيرادات المقدرة" at bounding box center [591, 488] width 115 height 12
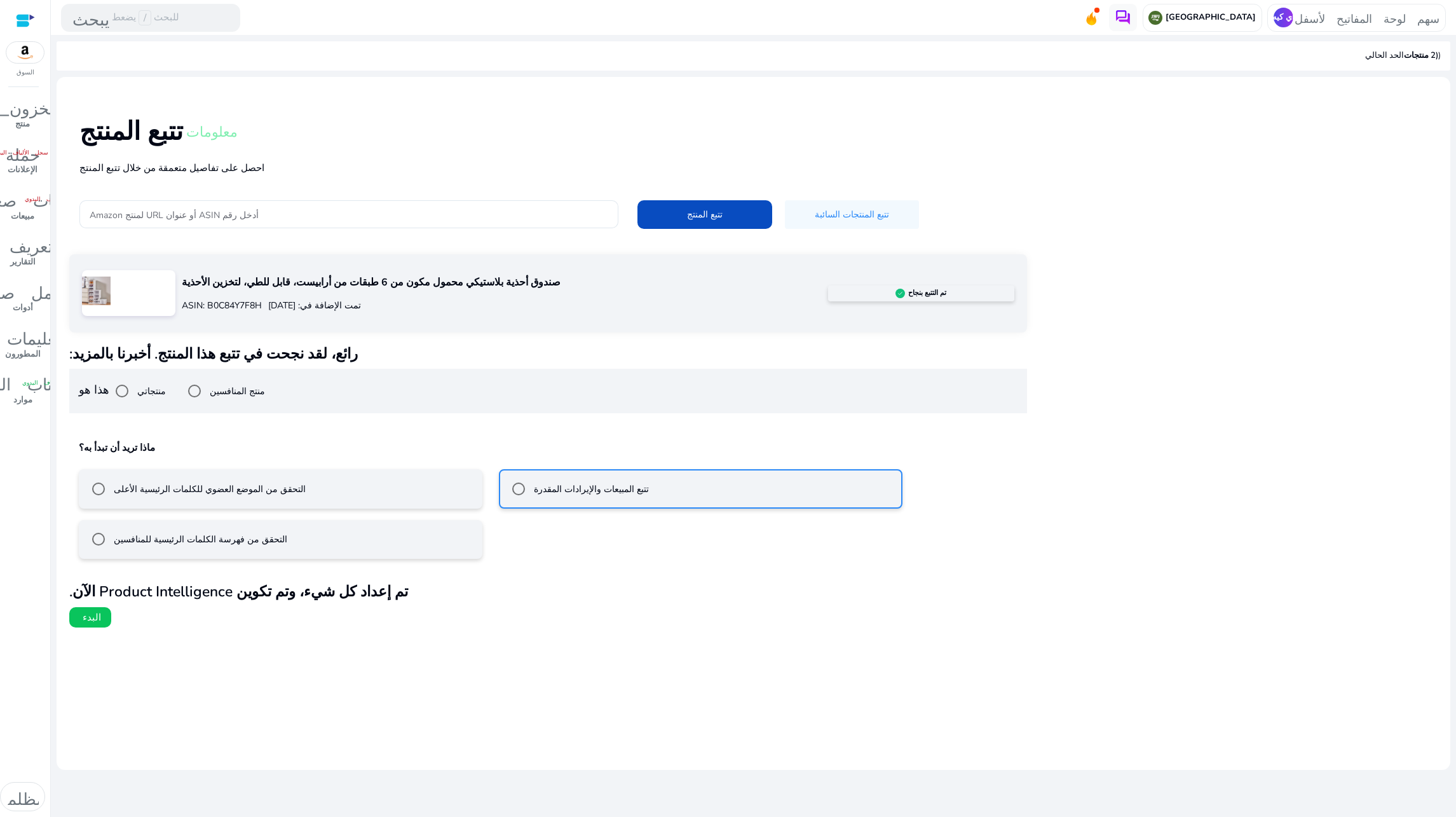
click at [265, 488] on mat-radio-button "التحقق من الموضع العضوي للكلمات الرئيسية الأعلى" at bounding box center [280, 488] width 404 height 39
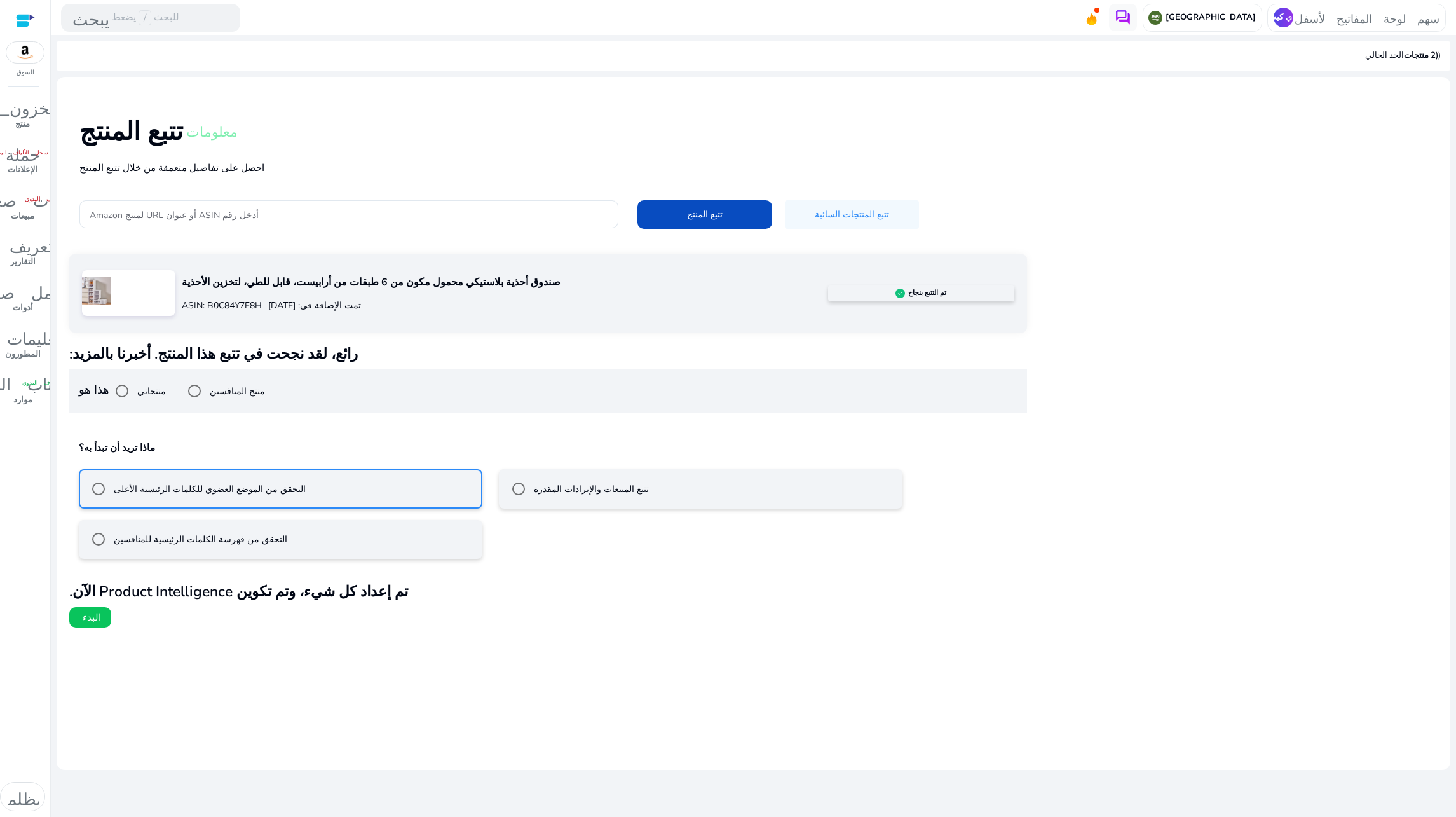
click at [571, 485] on font "تتبع المبيعات والإيرادات المقدرة" at bounding box center [591, 488] width 115 height 12
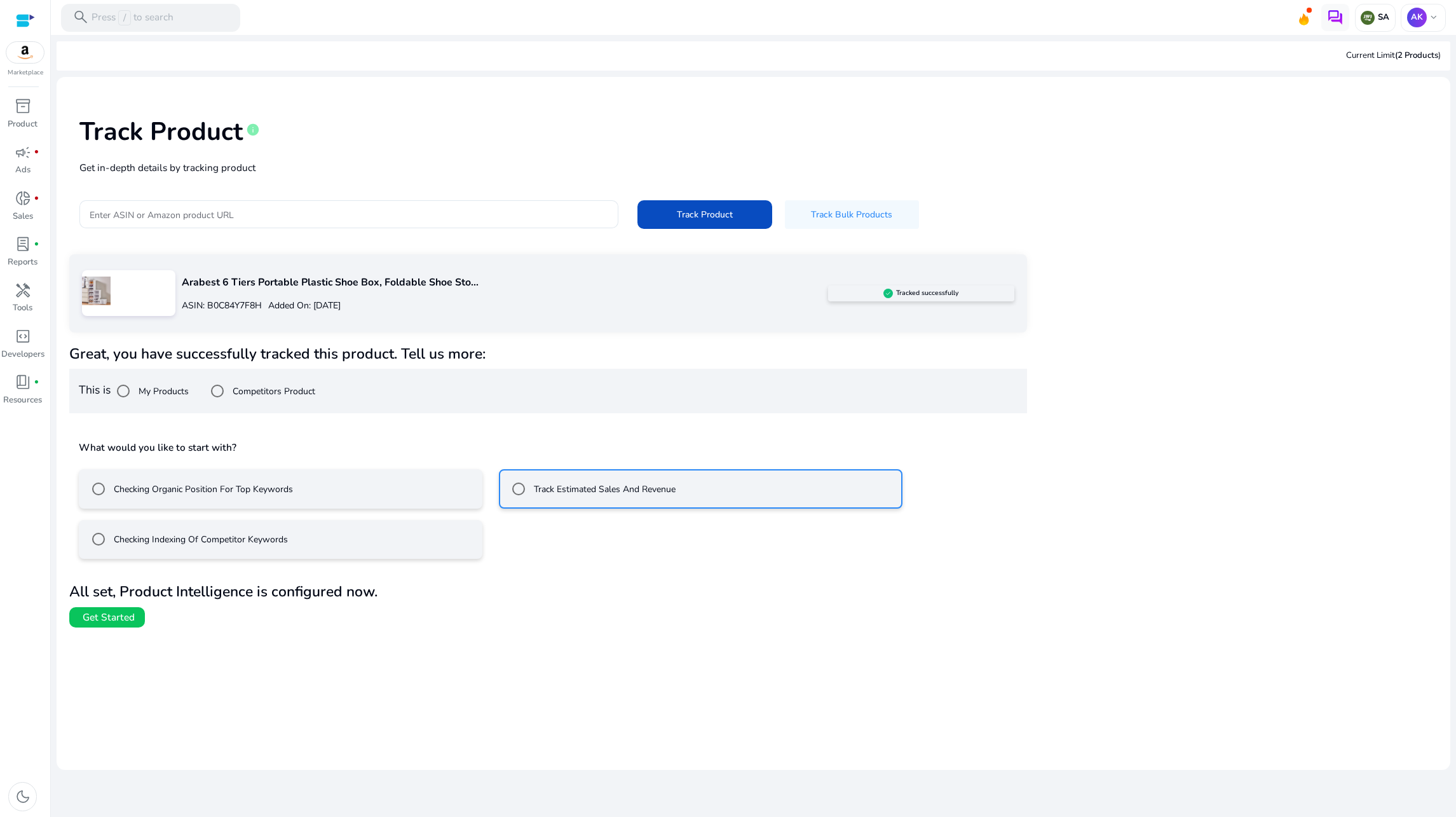
click at [527, 545] on mat-radio-group "Checking Organic Position For Top Keywords Track Estimated Sales And Revenue Ch…" at bounding box center [548, 508] width 938 height 100
click at [120, 611] on span "Get Started" at bounding box center [108, 616] width 52 height 14
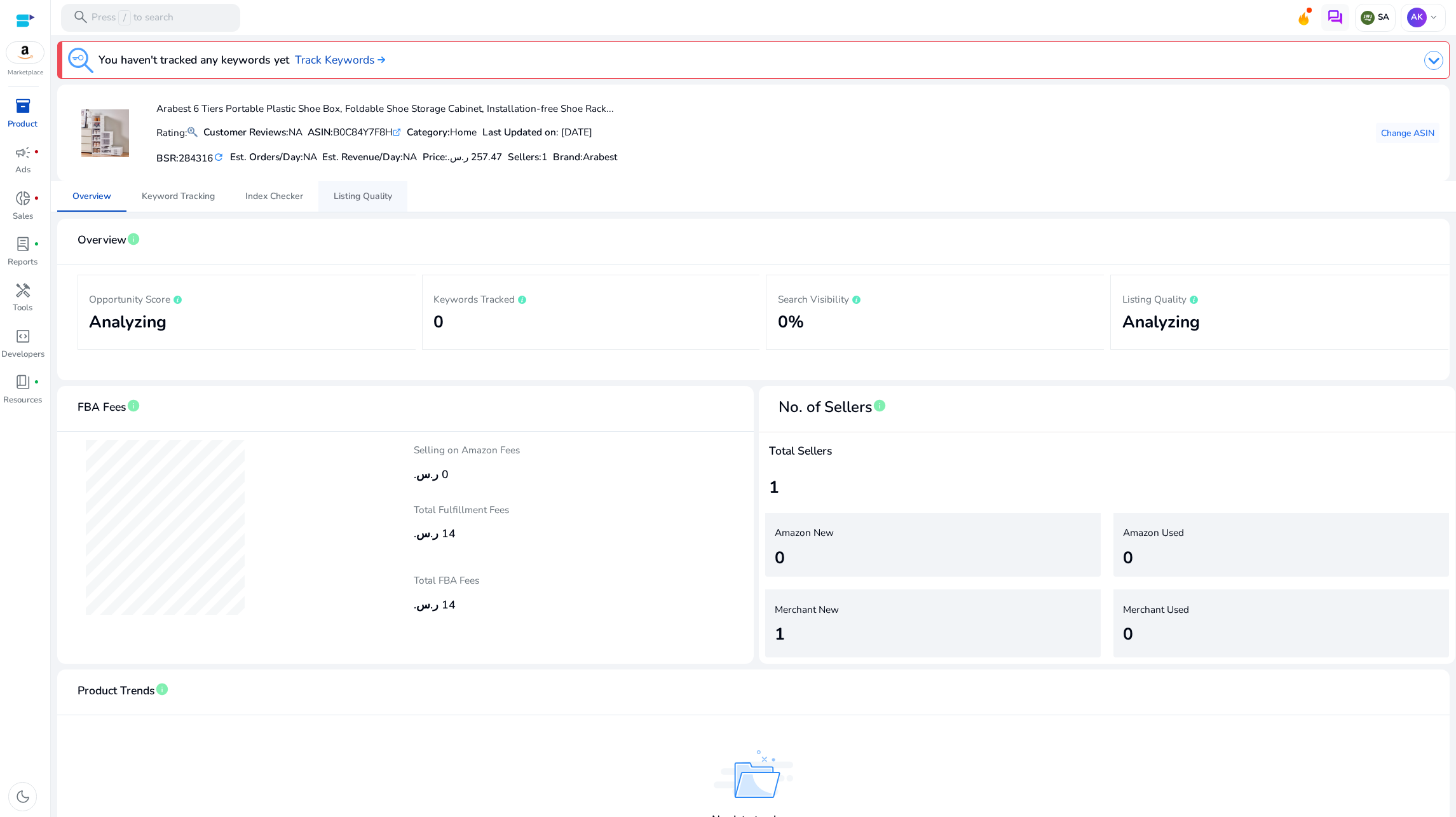
scroll to position [31, 0]
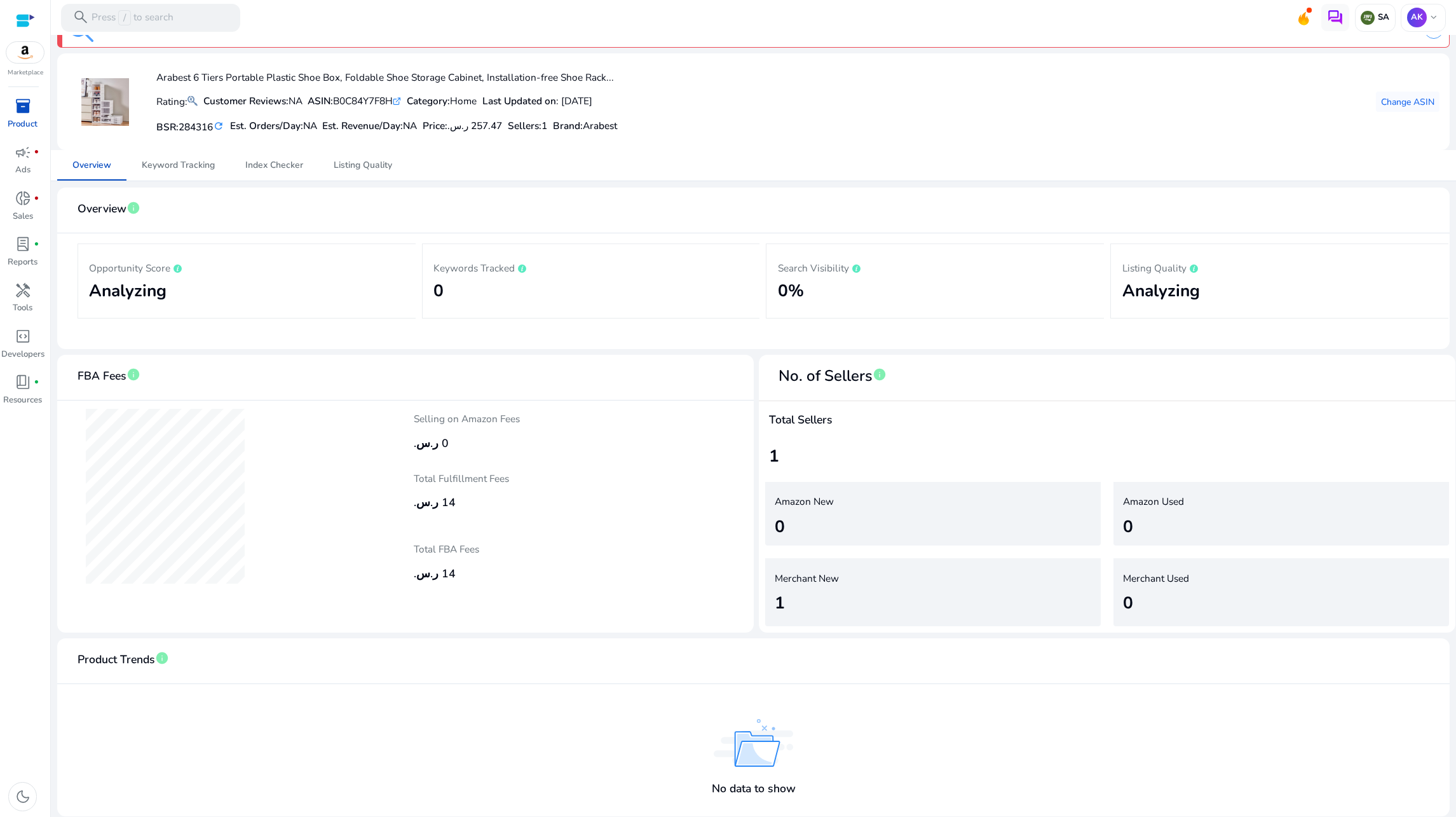
click at [209, 103] on div "Customer Reviews: NA" at bounding box center [253, 101] width 99 height 15
click at [176, 164] on span "Keyword Tracking" at bounding box center [179, 165] width 73 height 9
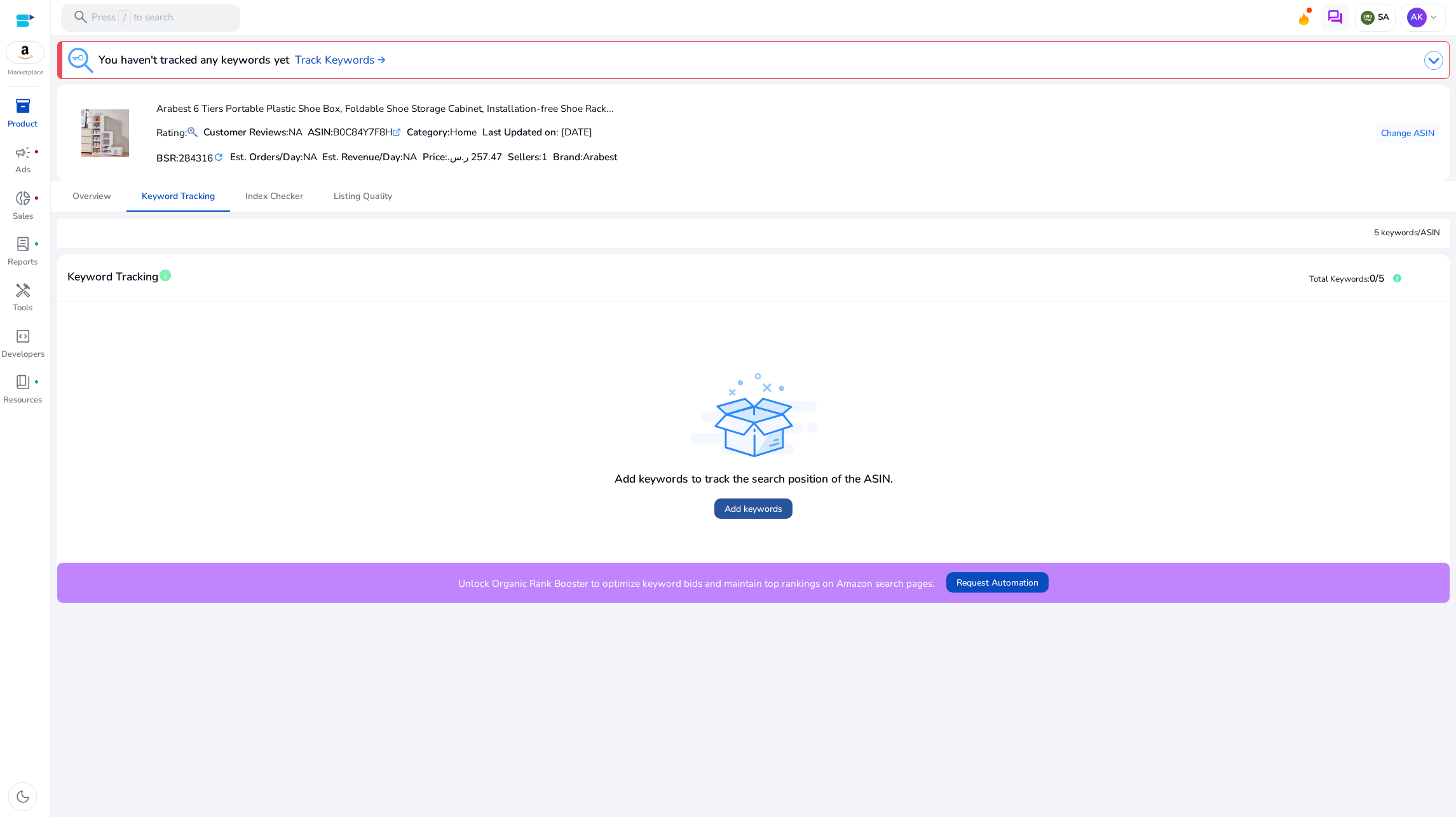
click at [739, 506] on span "Add keywords" at bounding box center [753, 509] width 58 height 13
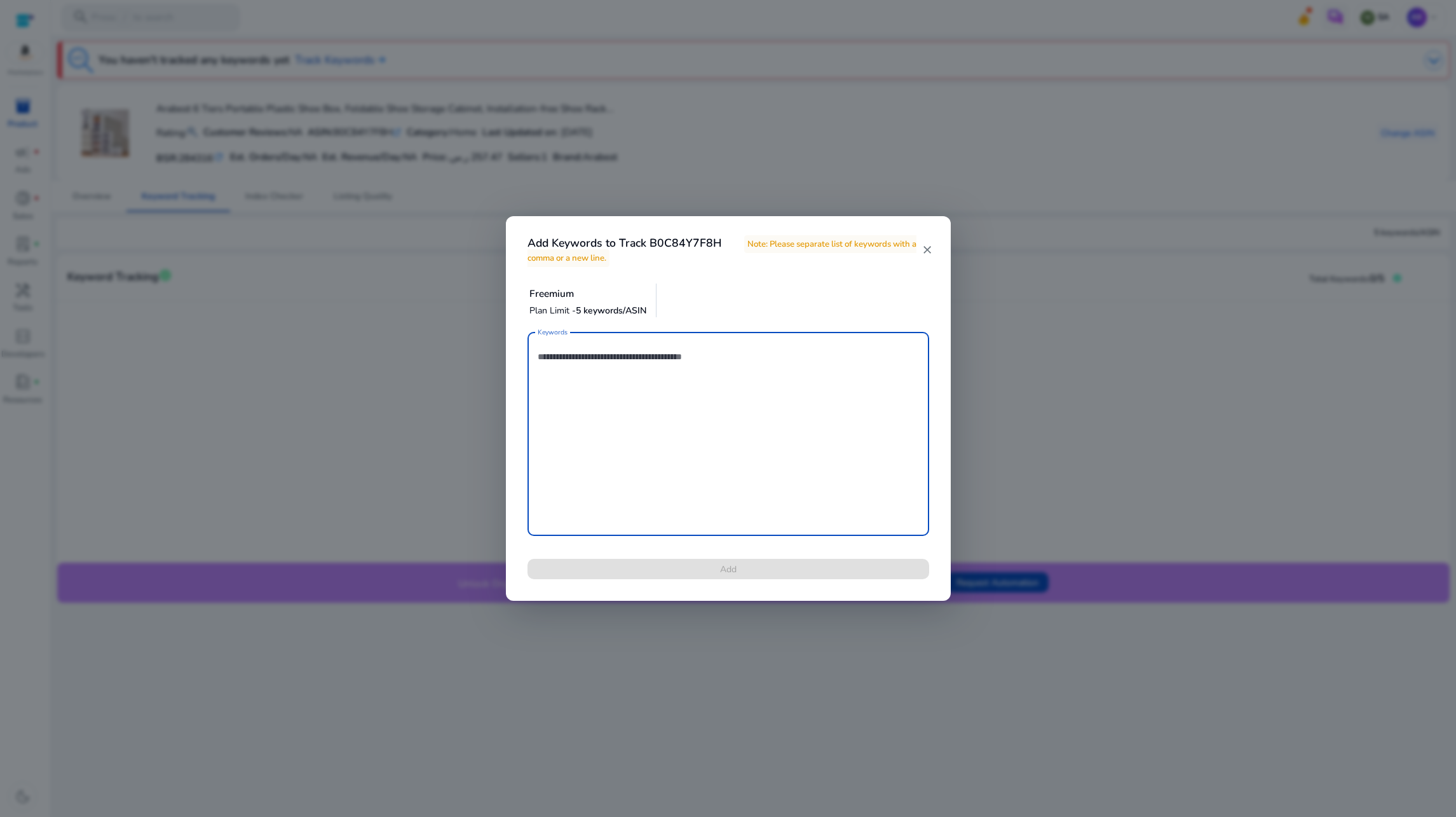
click at [726, 386] on textarea "Keywords" at bounding box center [728, 434] width 382 height 192
click at [603, 302] on div "Freemium Plan Limit - 5 keywords/ASIN" at bounding box center [593, 300] width 127 height 33
click at [592, 338] on textarea "Keywords" at bounding box center [728, 434] width 382 height 192
click at [782, 357] on textarea "Keywords" at bounding box center [728, 434] width 382 height 192
click at [217, 161] on div at bounding box center [728, 408] width 1456 height 817
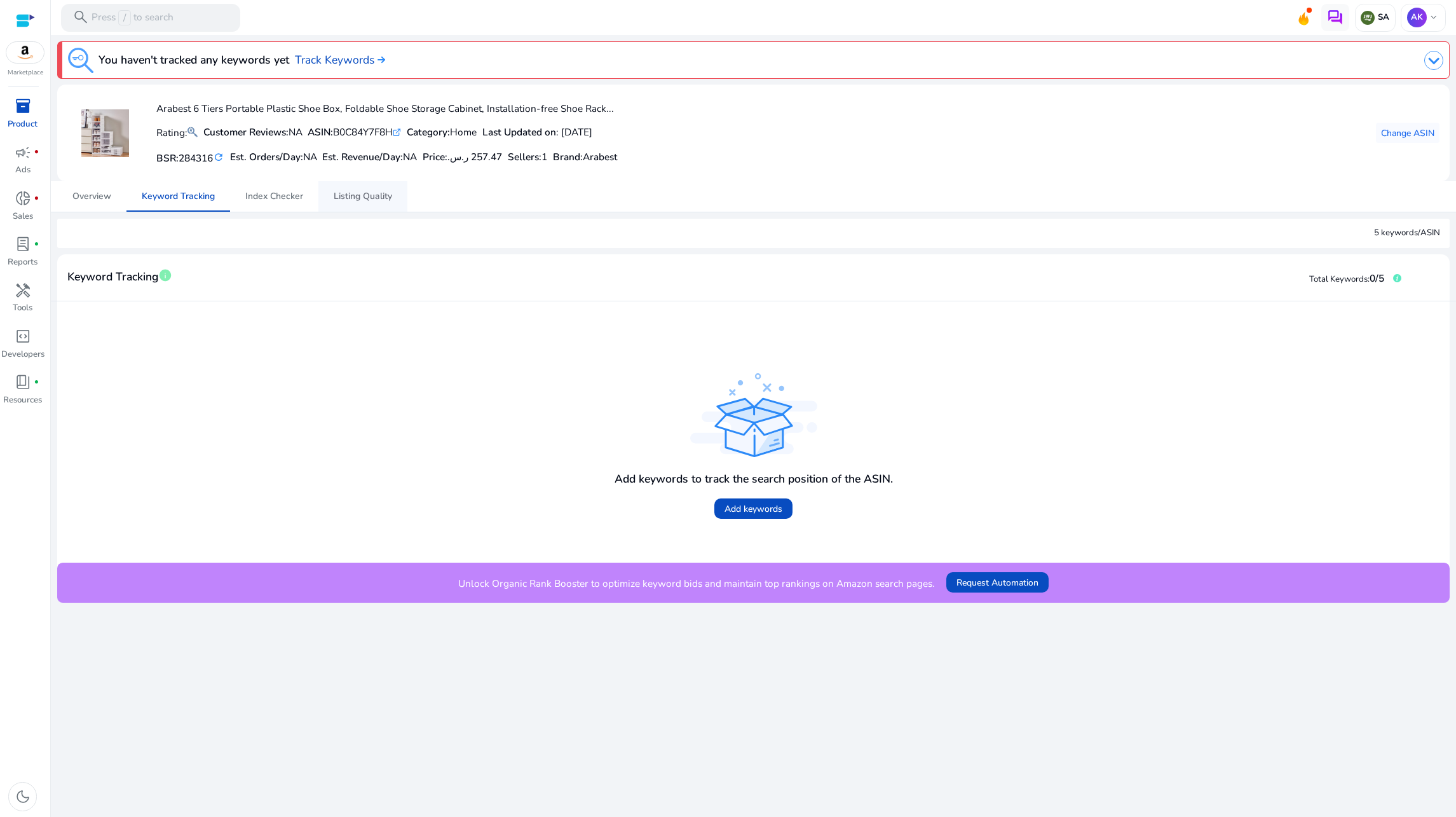
click at [334, 204] on span "Listing Quality" at bounding box center [363, 196] width 59 height 30
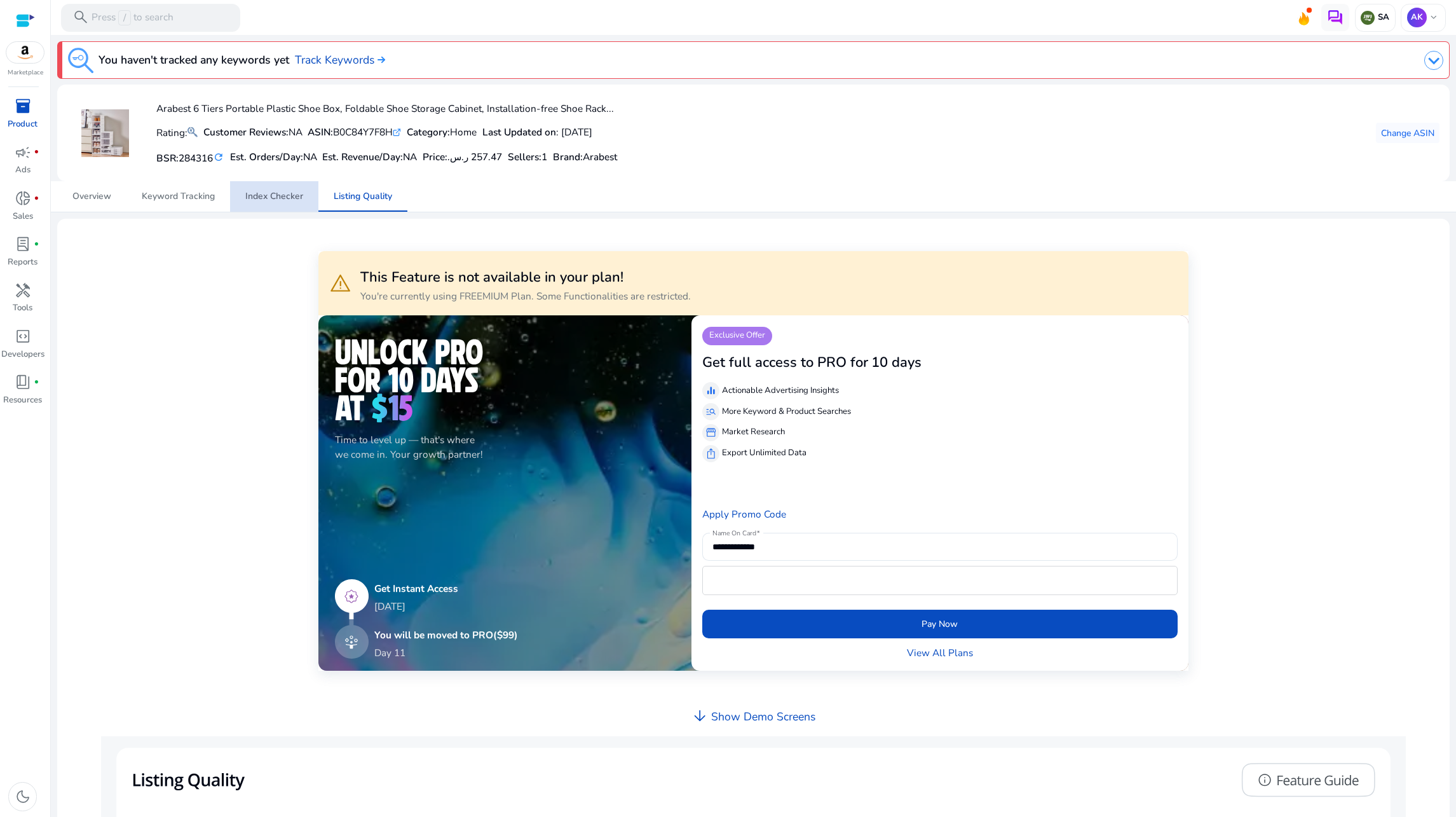
click at [280, 198] on span "Index Checker" at bounding box center [274, 196] width 58 height 9
click at [99, 203] on span "Overview" at bounding box center [92, 196] width 39 height 30
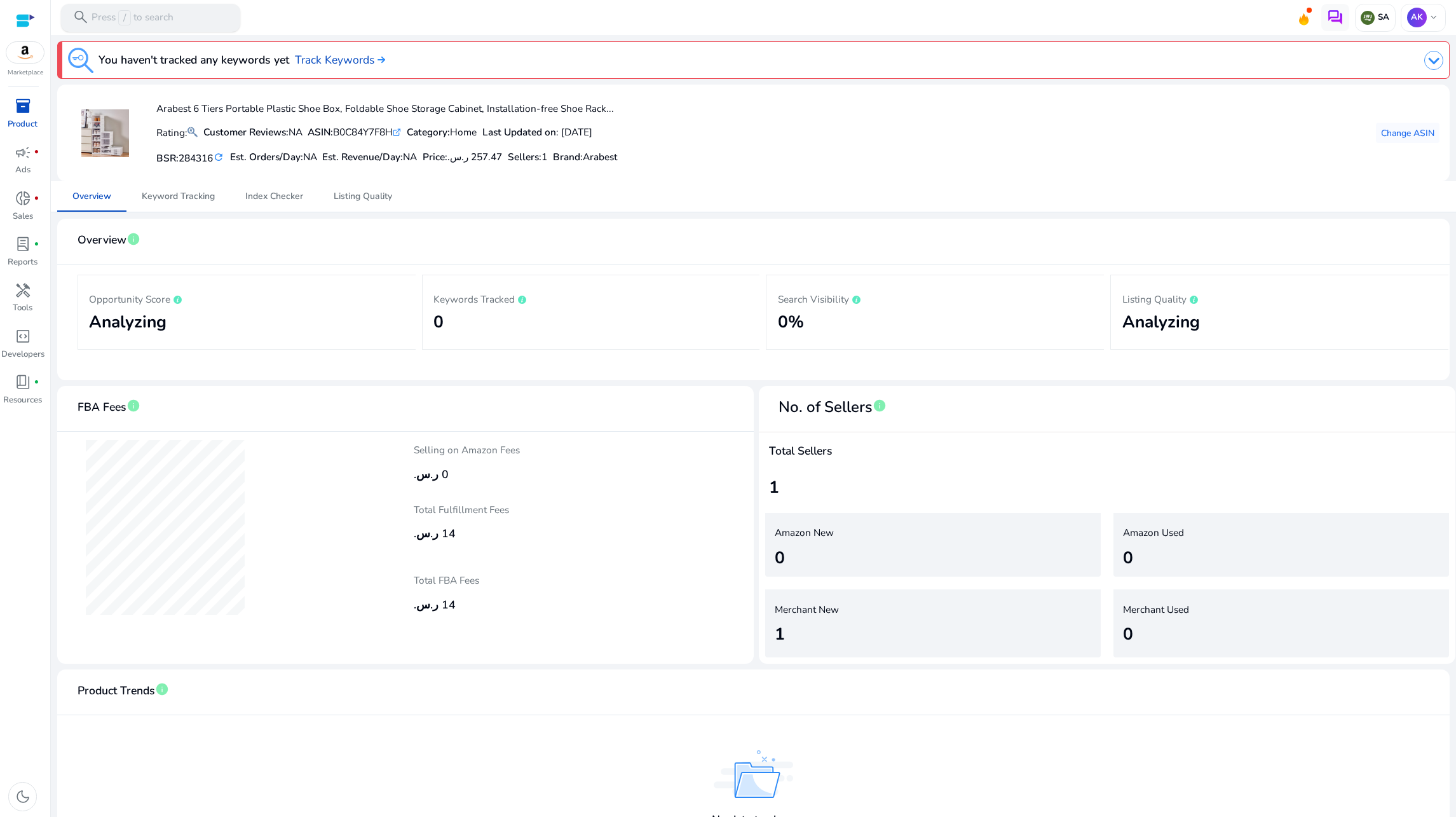
click at [148, 27] on div "search Press / to search" at bounding box center [151, 18] width 179 height 28
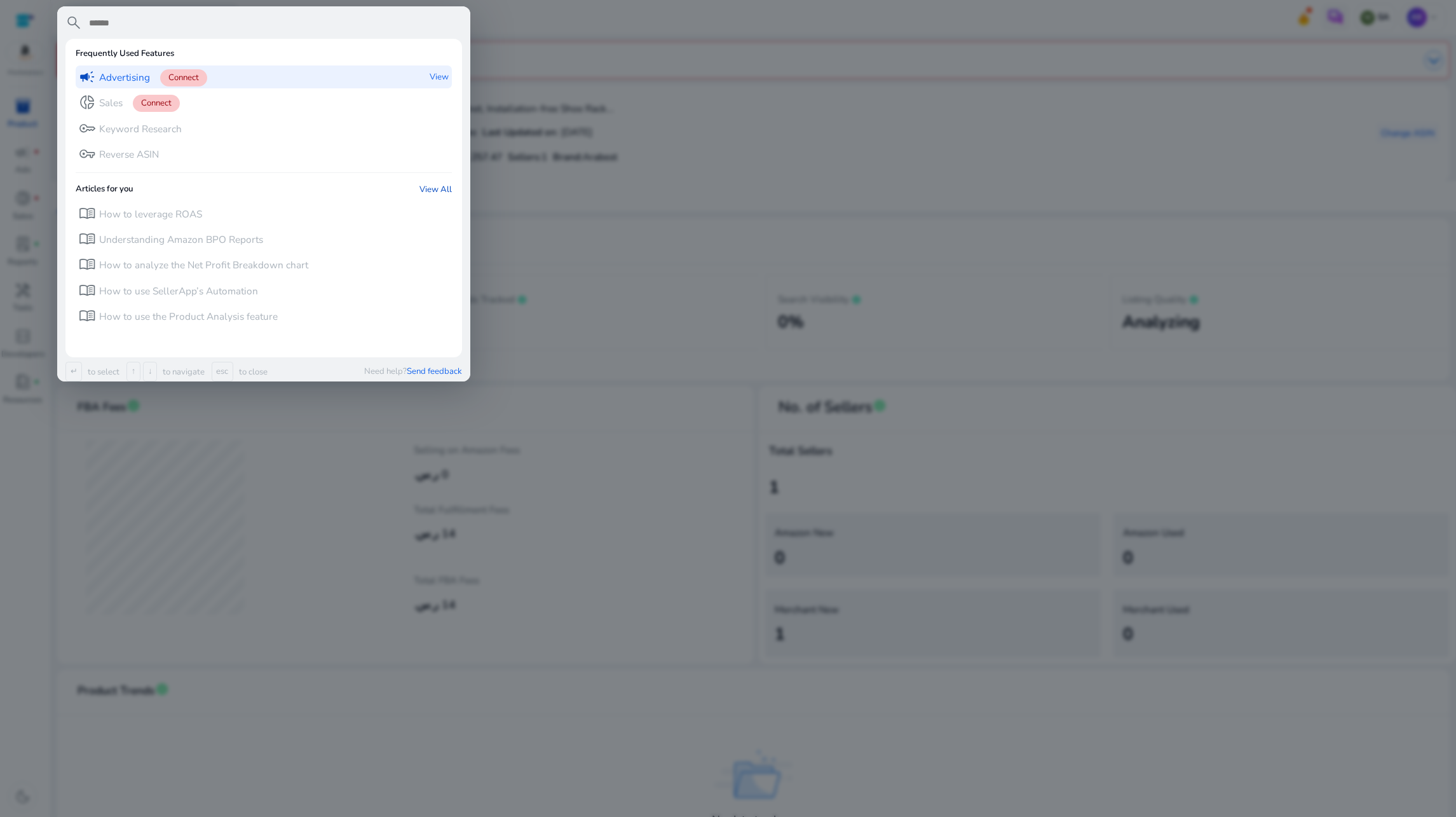
click at [644, 162] on div at bounding box center [728, 408] width 1456 height 817
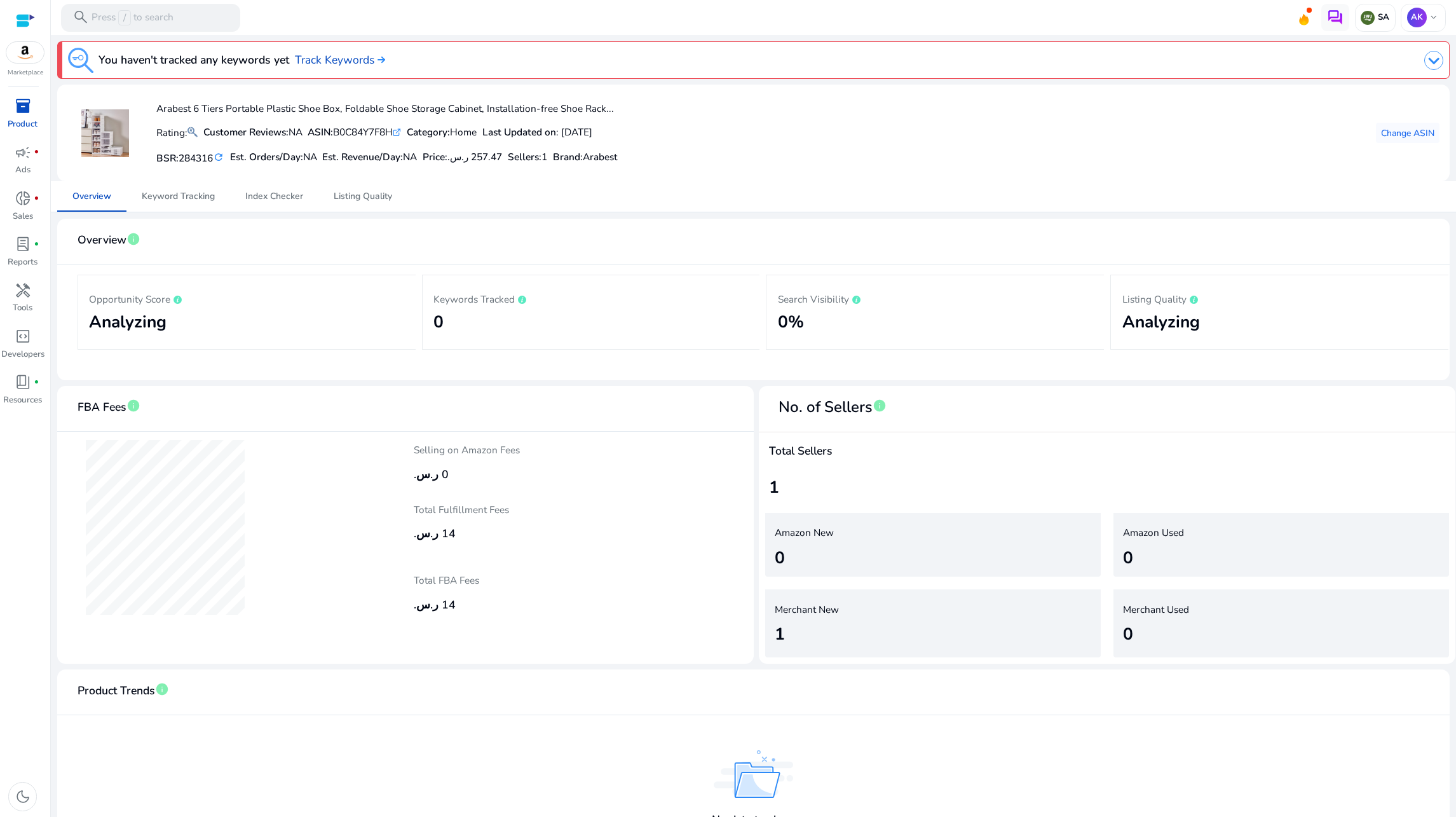
click at [183, 213] on div "You haven't tracked any keywords yet Track Keywords Arabest 6 Tiers Portable Pl…" at bounding box center [752, 441] width 1393 height 813
click at [182, 206] on span "Keyword Tracking" at bounding box center [179, 196] width 73 height 30
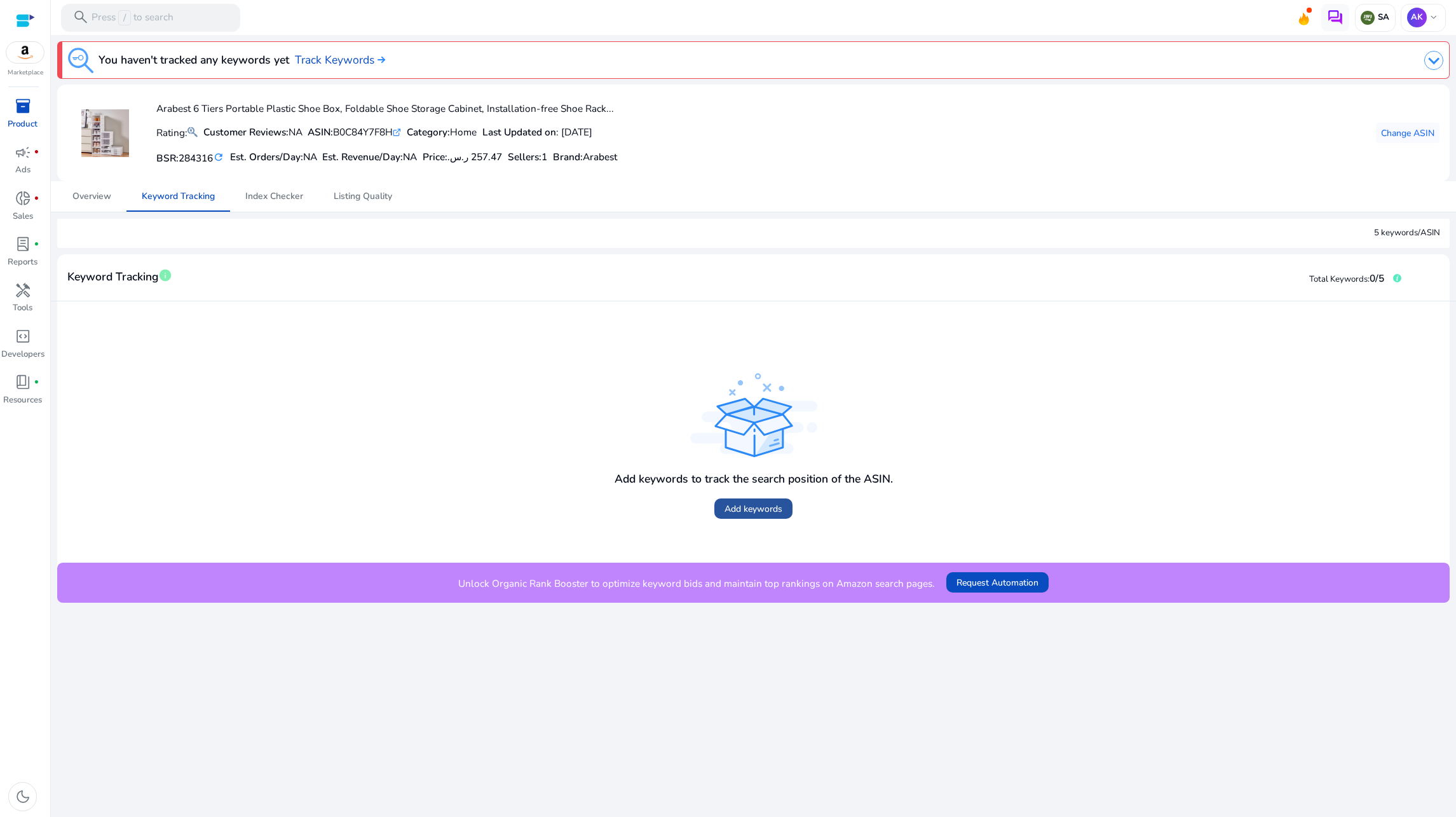
click at [735, 510] on span "Add keywords" at bounding box center [753, 509] width 58 height 13
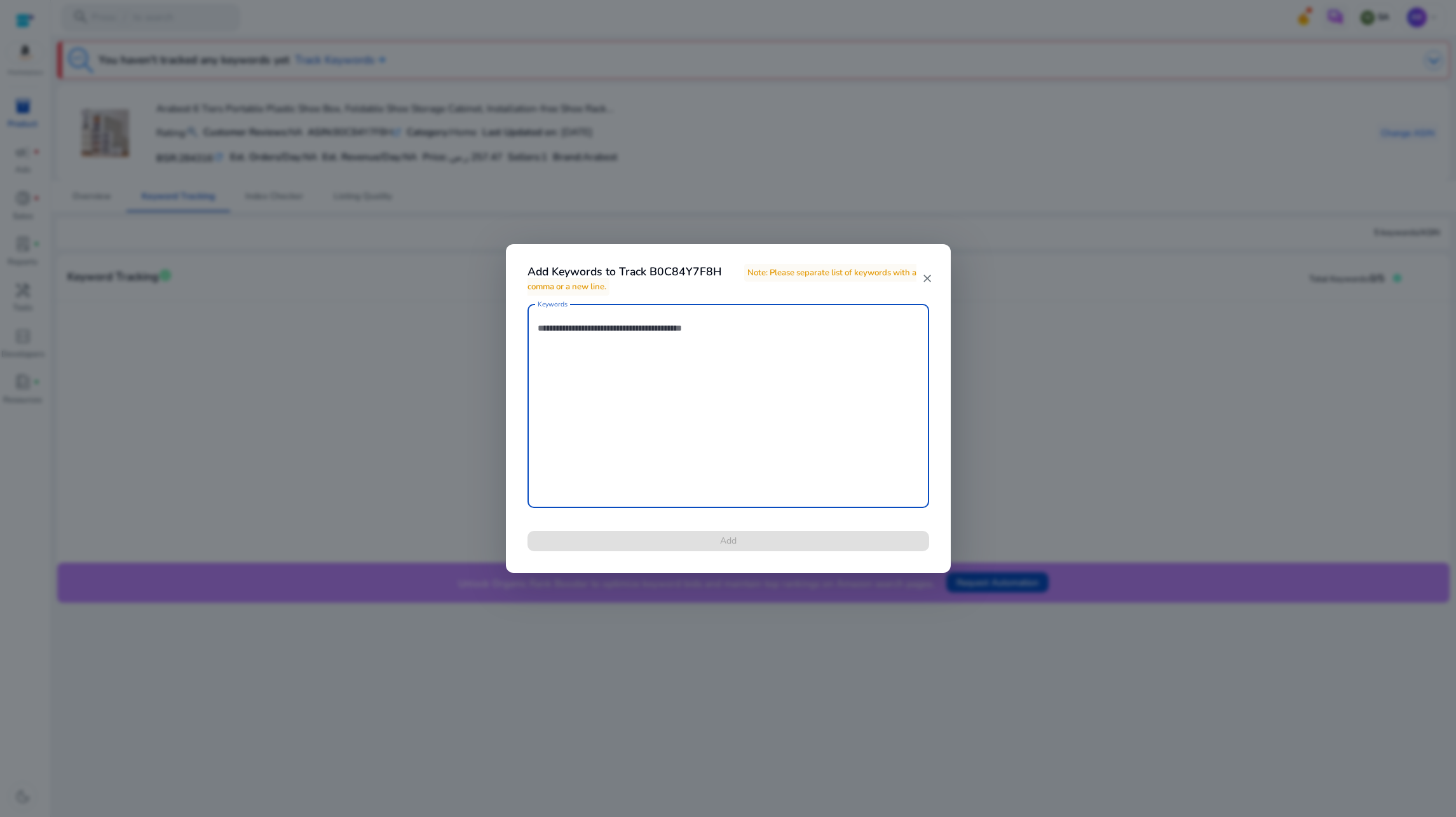
paste textarea "**********"
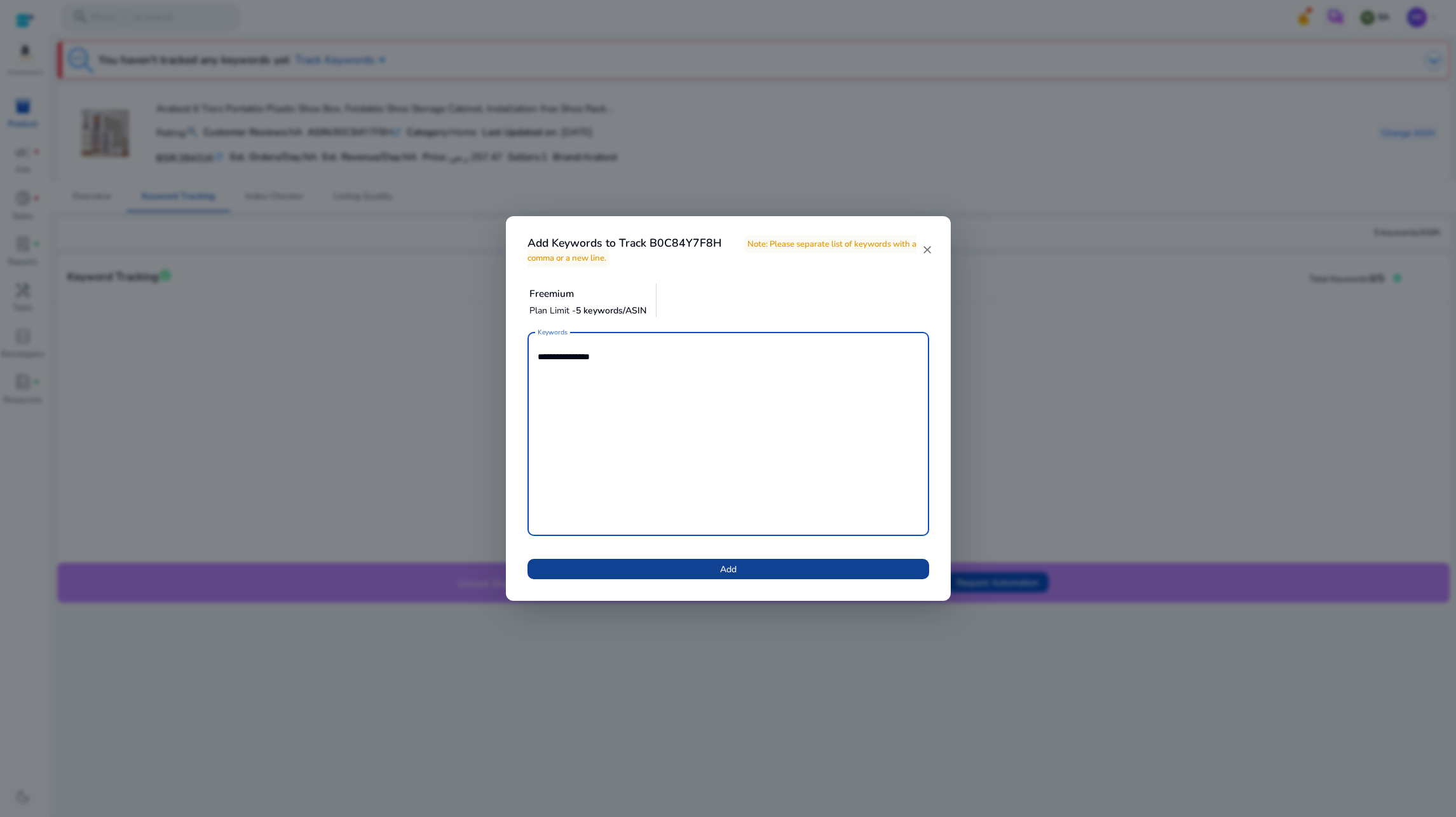
type textarea "**********"
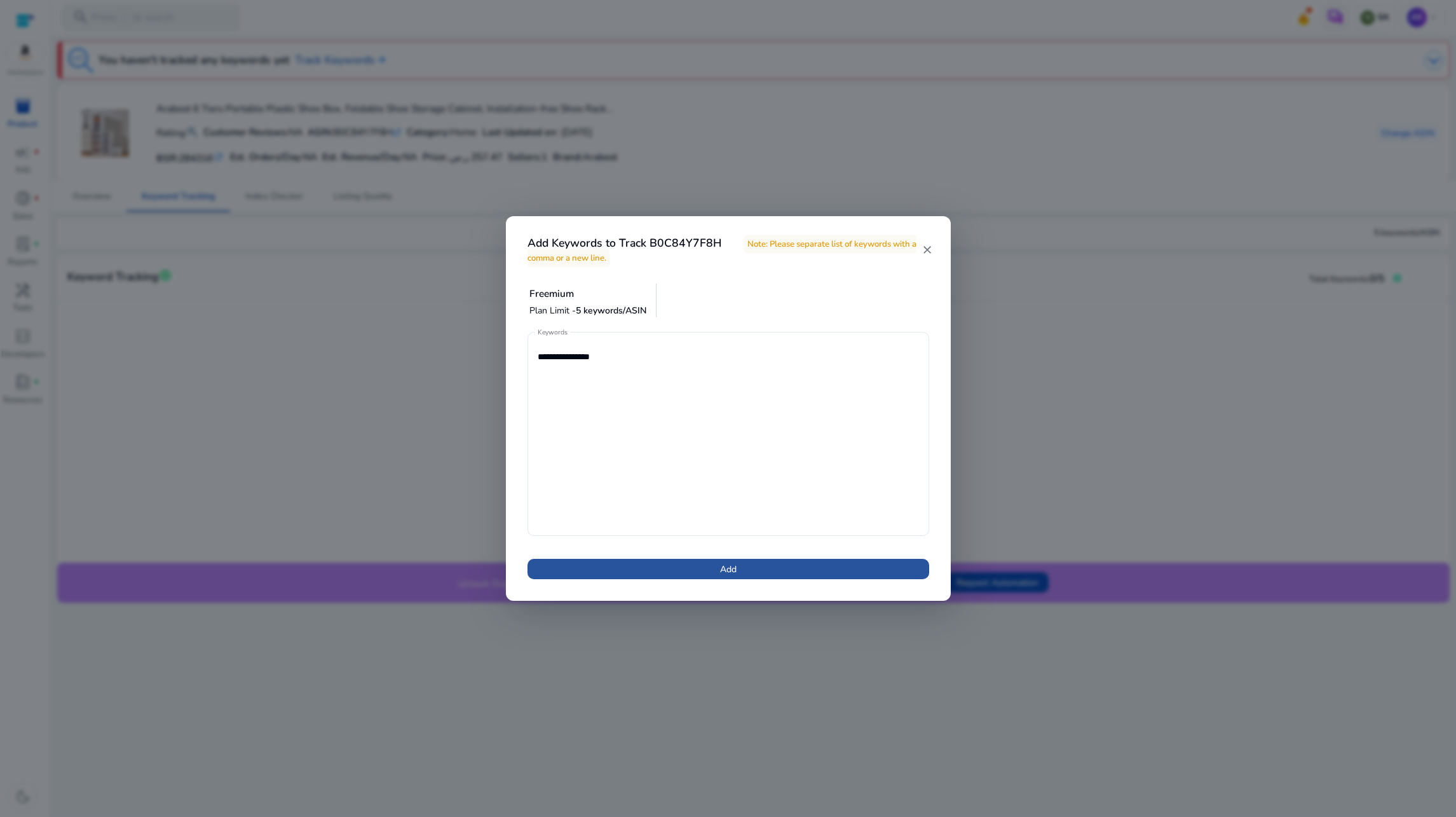
click at [673, 563] on span at bounding box center [728, 568] width 402 height 30
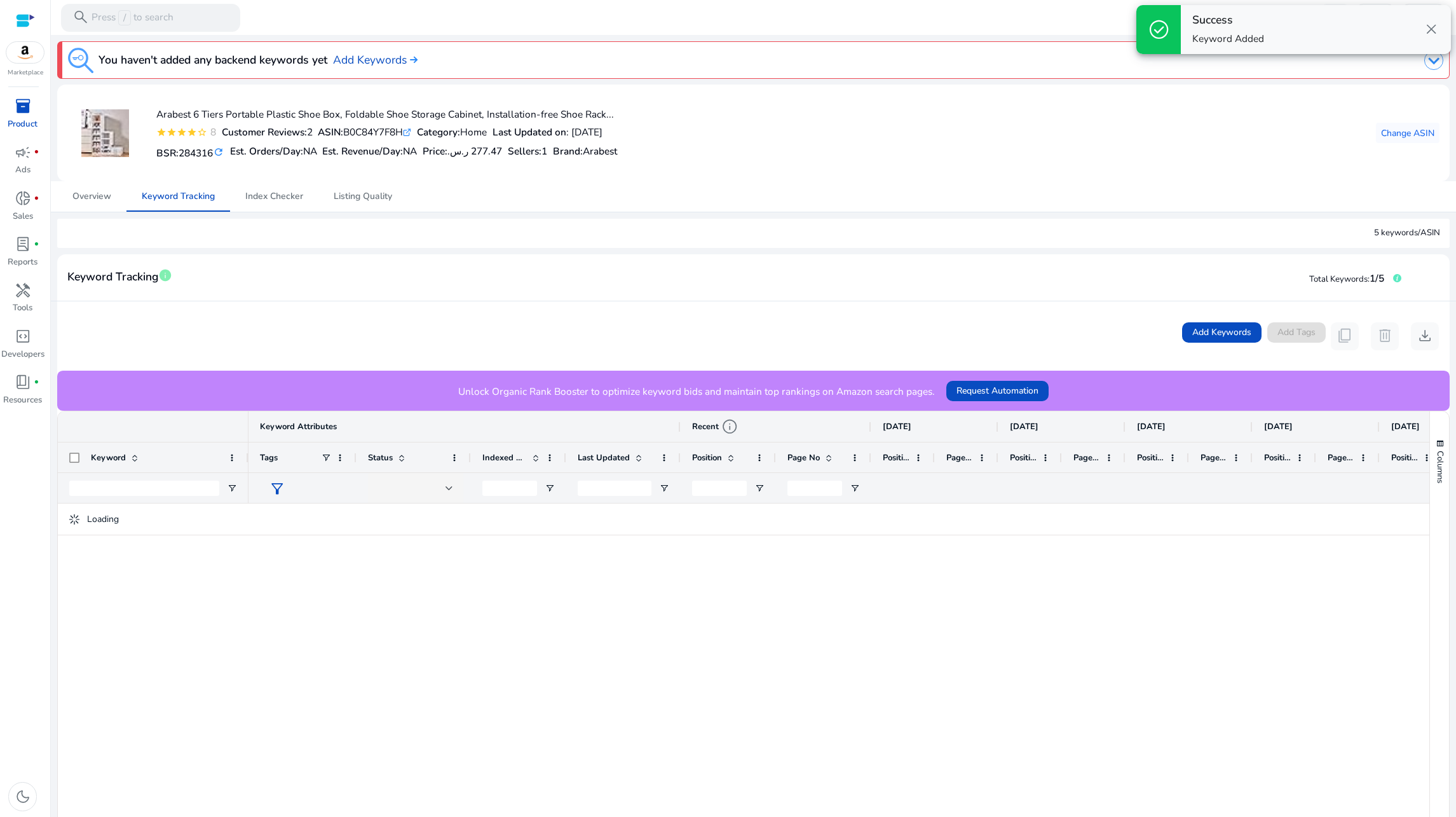
scroll to position [191, 0]
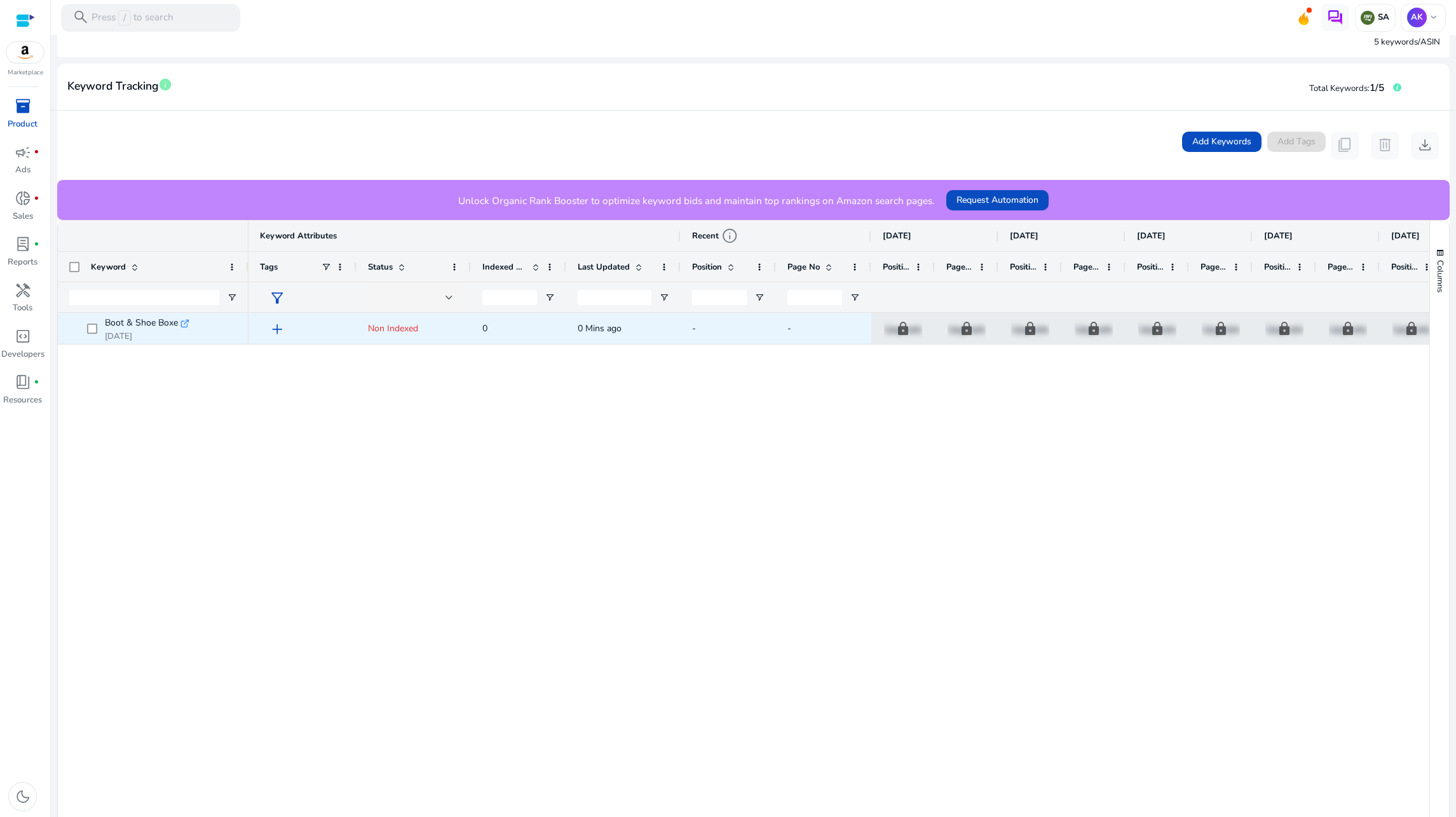
click at [391, 341] on span "Non Indexed" at bounding box center [413, 329] width 91 height 26
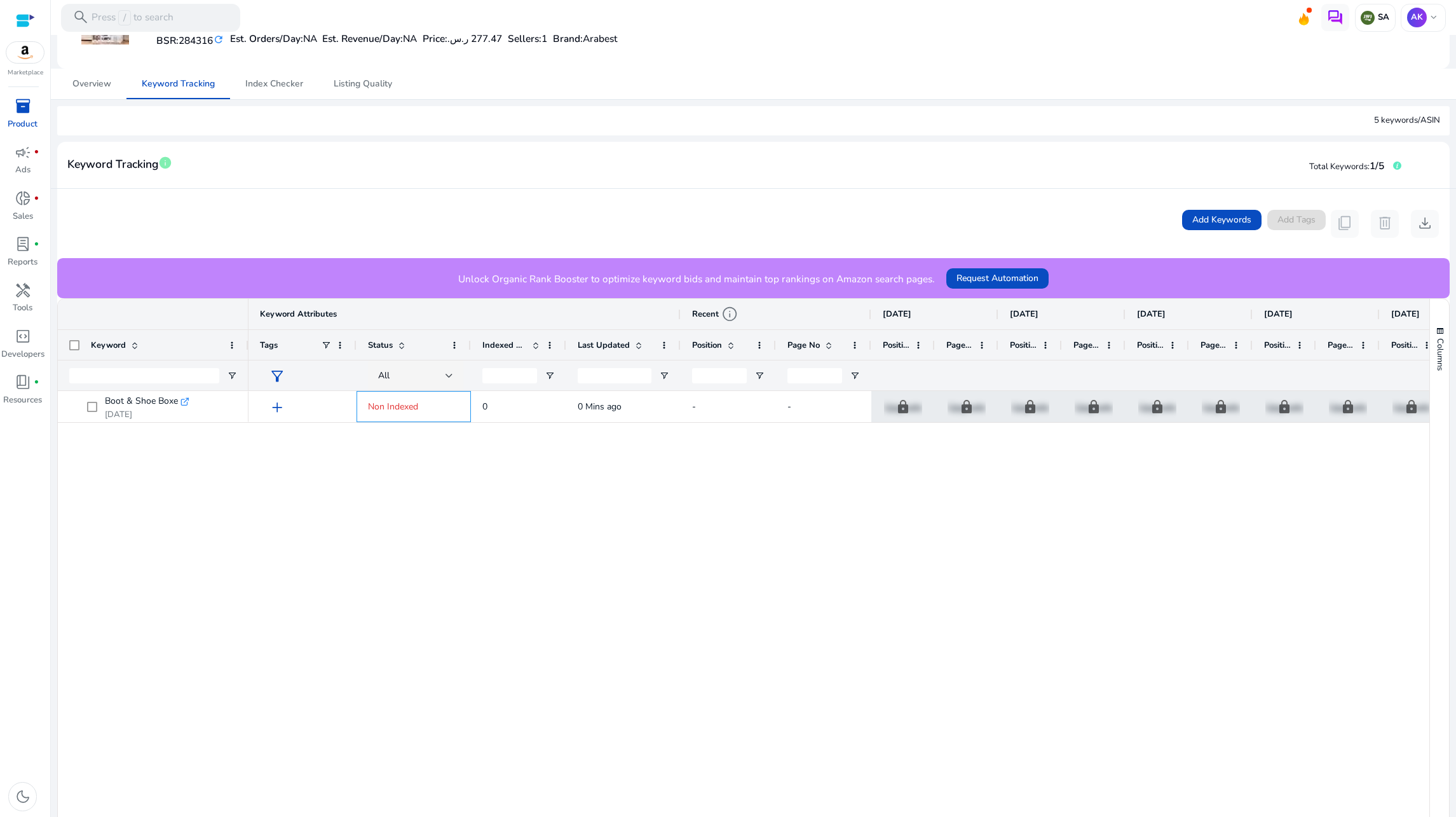
scroll to position [0, 0]
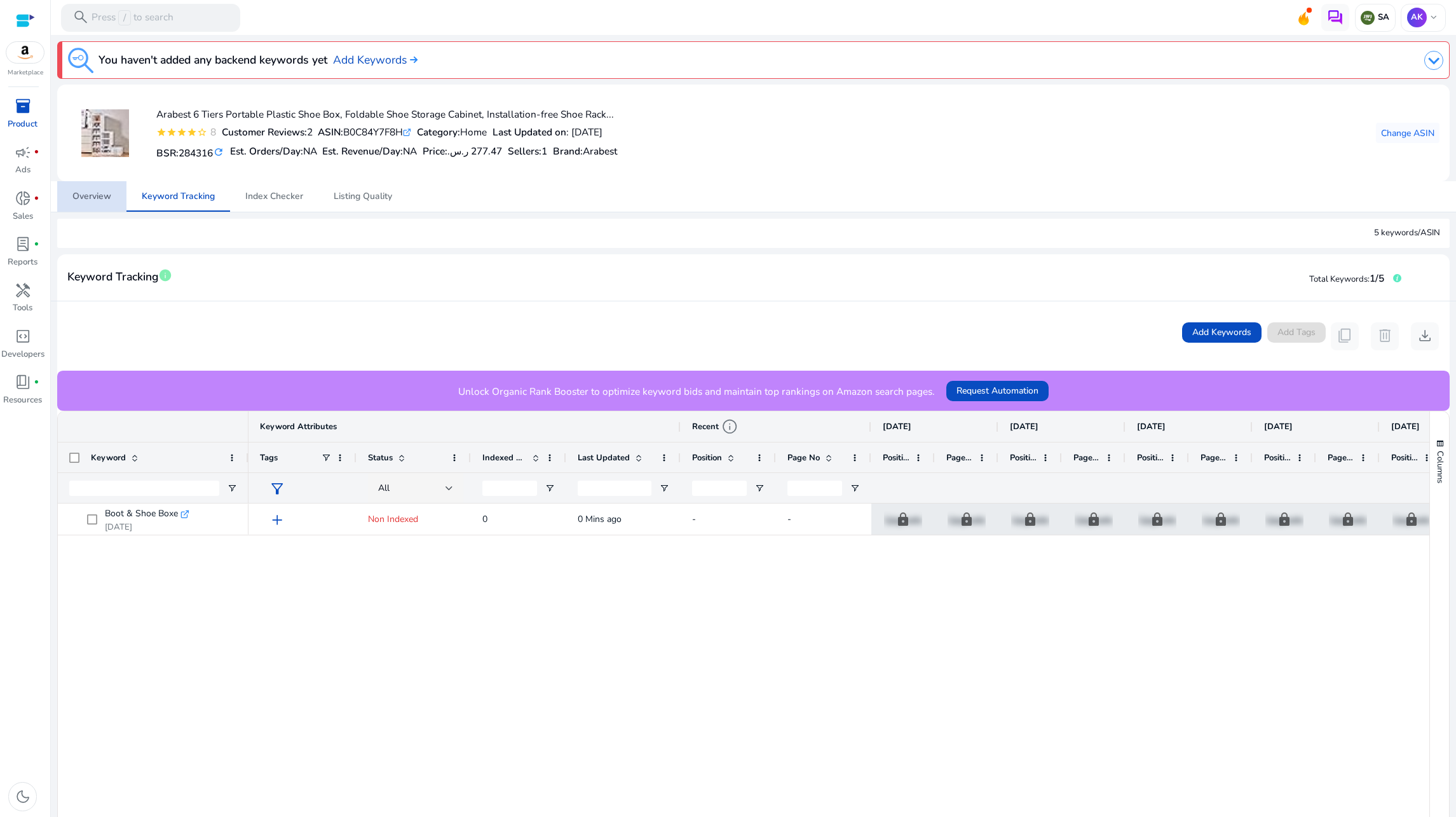
click at [99, 192] on span "Overview" at bounding box center [92, 196] width 39 height 9
